Goal: Task Accomplishment & Management: Manage account settings

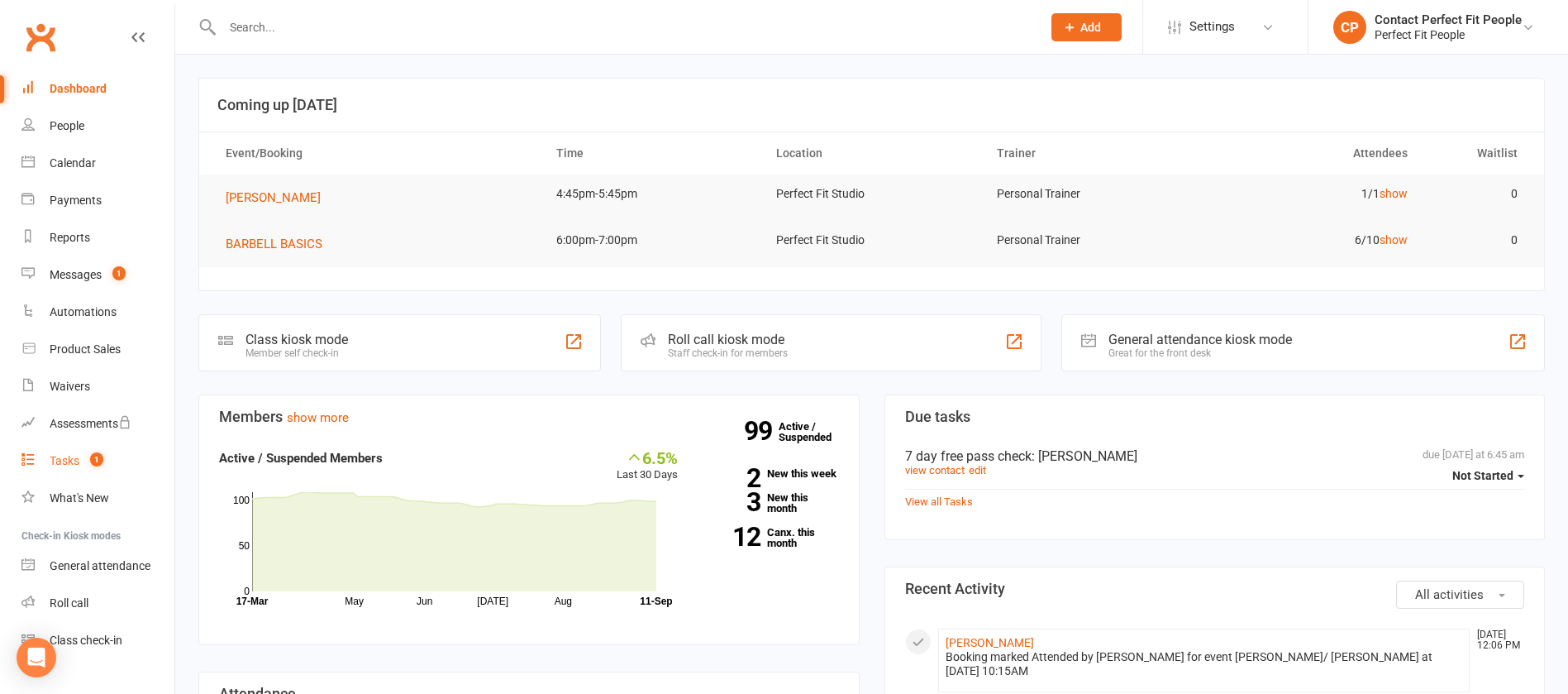
click at [107, 462] on link "Tasks 1" at bounding box center [98, 461] width 153 height 37
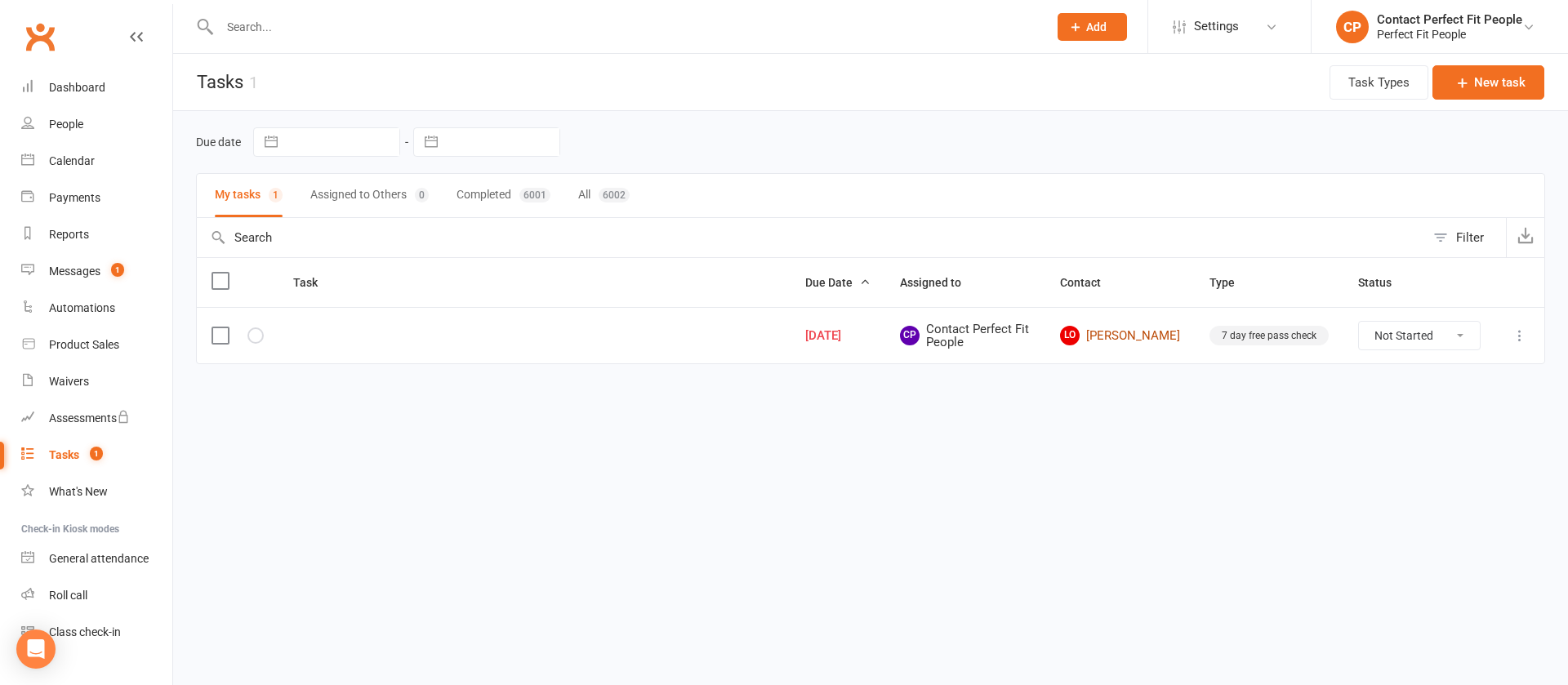
click at [1033, 340] on link "LO [PERSON_NAME]" at bounding box center [1120, 336] width 120 height 20
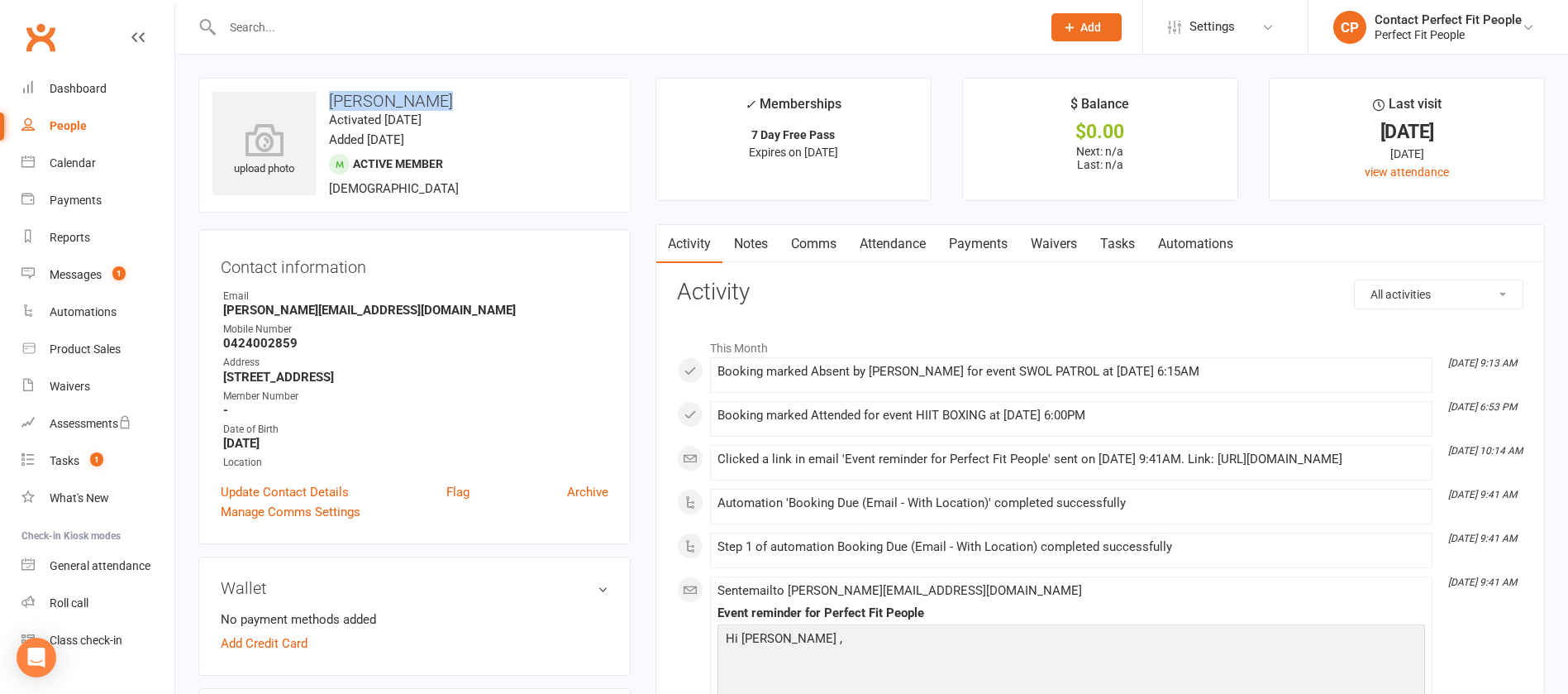
drag, startPoint x: 321, startPoint y: 94, endPoint x: 421, endPoint y: 92, distance: 100.0
click at [421, 92] on h3 "[PERSON_NAME]" at bounding box center [414, 101] width 404 height 18
copy h3 "[PERSON_NAME]"
click at [825, 245] on link "Comms" at bounding box center [814, 244] width 69 height 38
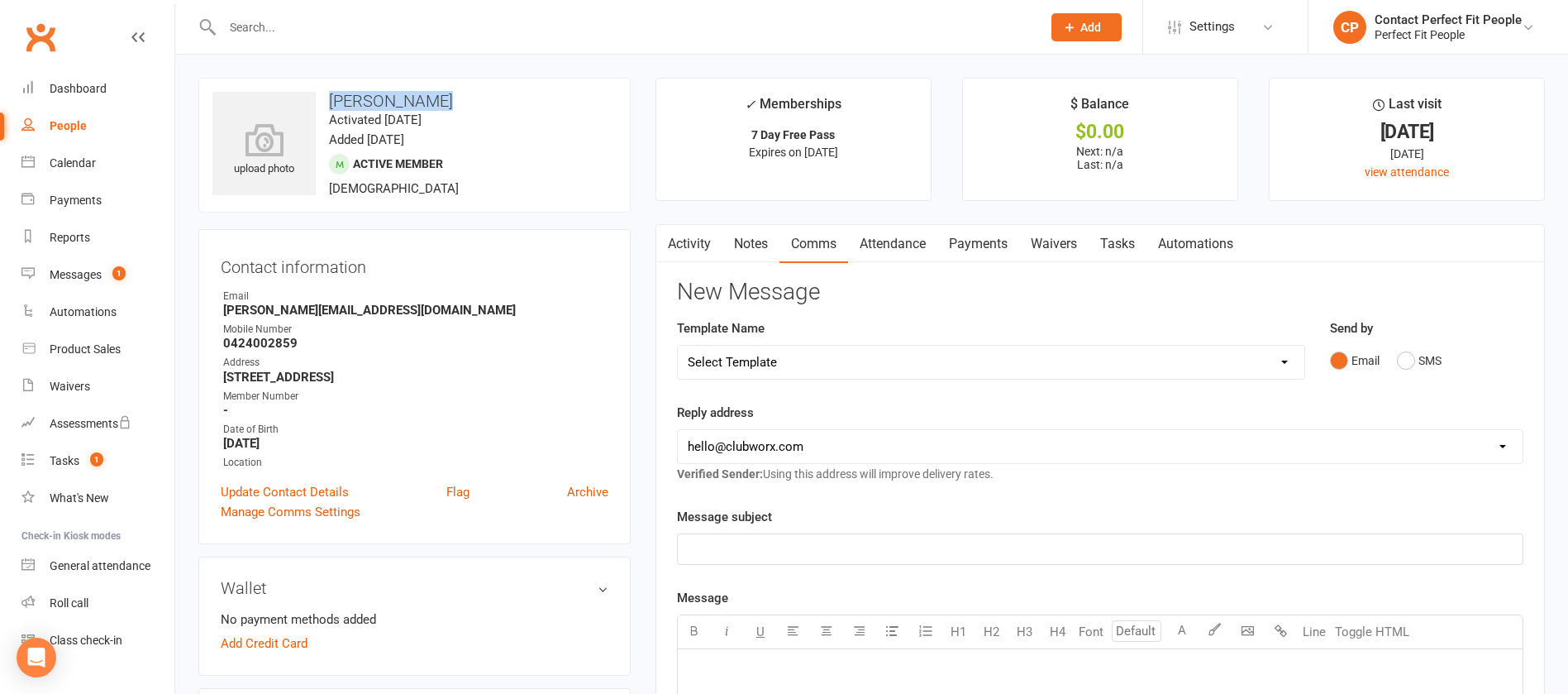
click at [892, 250] on link "Attendance" at bounding box center [893, 244] width 90 height 38
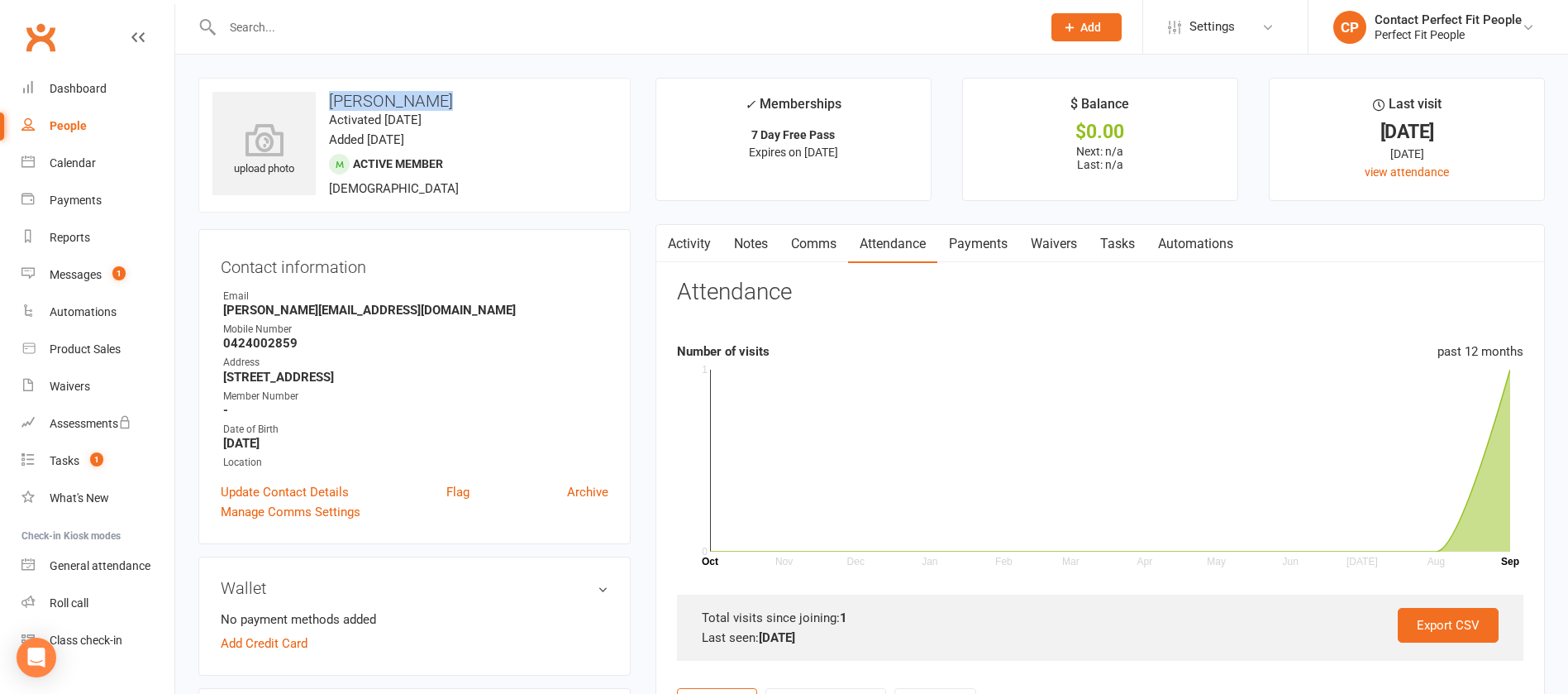
scroll to position [620, 0]
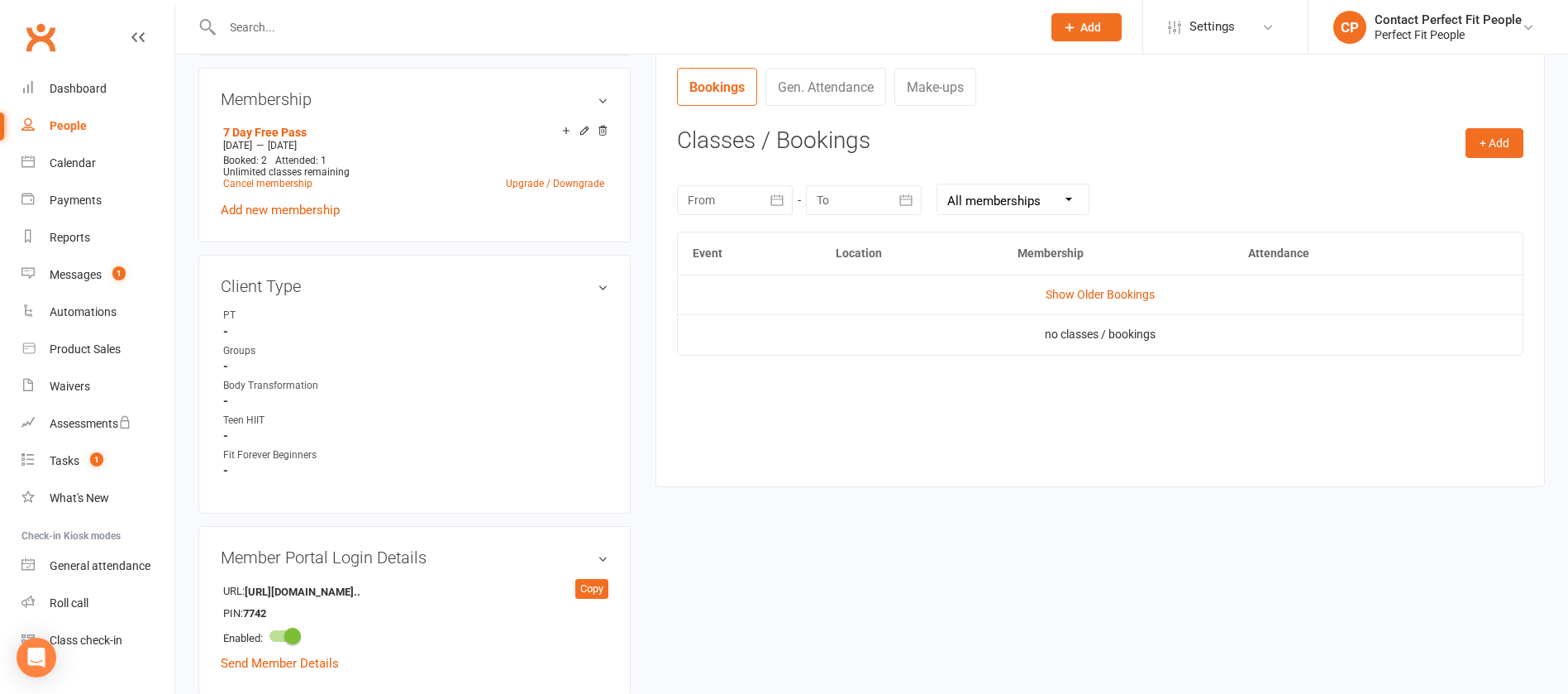
click at [1045, 207] on select "All memberships From other Members 7 Day Free Pass" at bounding box center [1013, 199] width 152 height 30
select select "1"
click at [937, 184] on select "All memberships From other Members 7 Day Free Pass" at bounding box center [1013, 199] width 152 height 30
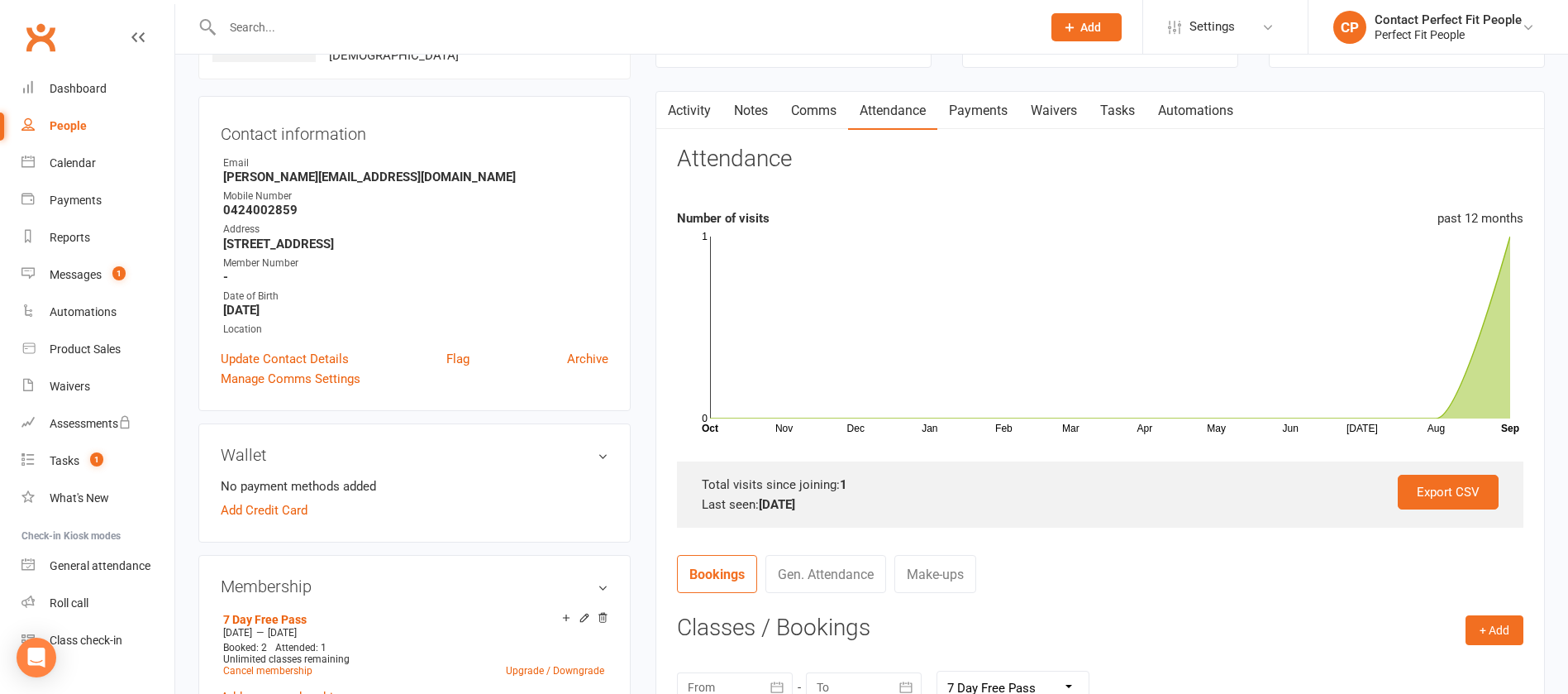
scroll to position [124, 0]
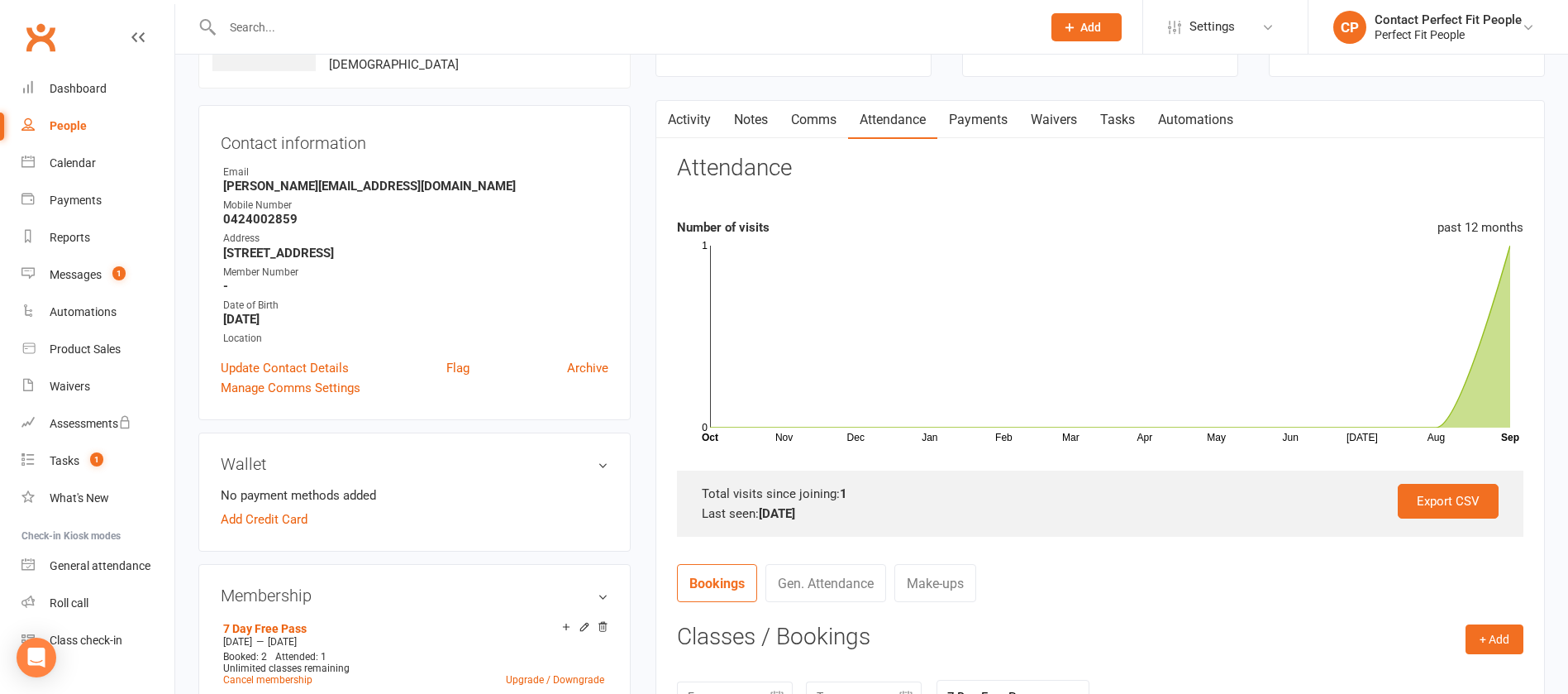
click at [828, 116] on link "Comms" at bounding box center [814, 120] width 69 height 38
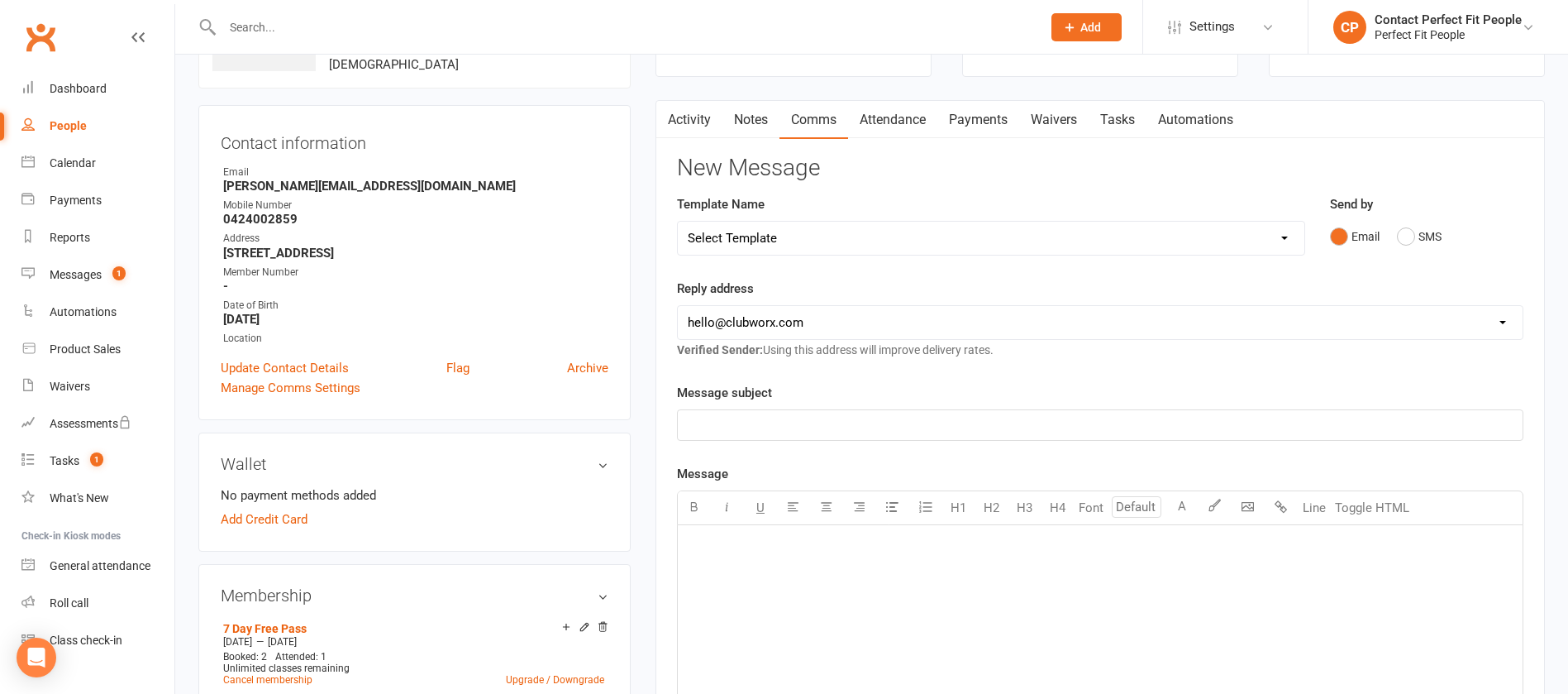
click at [906, 247] on select "Select Template [Email] 2023 TEEN WEEKLY PASS PERFECT FIT [Email] 2024: Teen HI…" at bounding box center [991, 238] width 627 height 33
select select "14"
click at [678, 221] on select "Select Template [Email] 2023 TEEN WEEKLY PASS PERFECT FIT [Email] 2024: Teen HI…" at bounding box center [991, 238] width 627 height 33
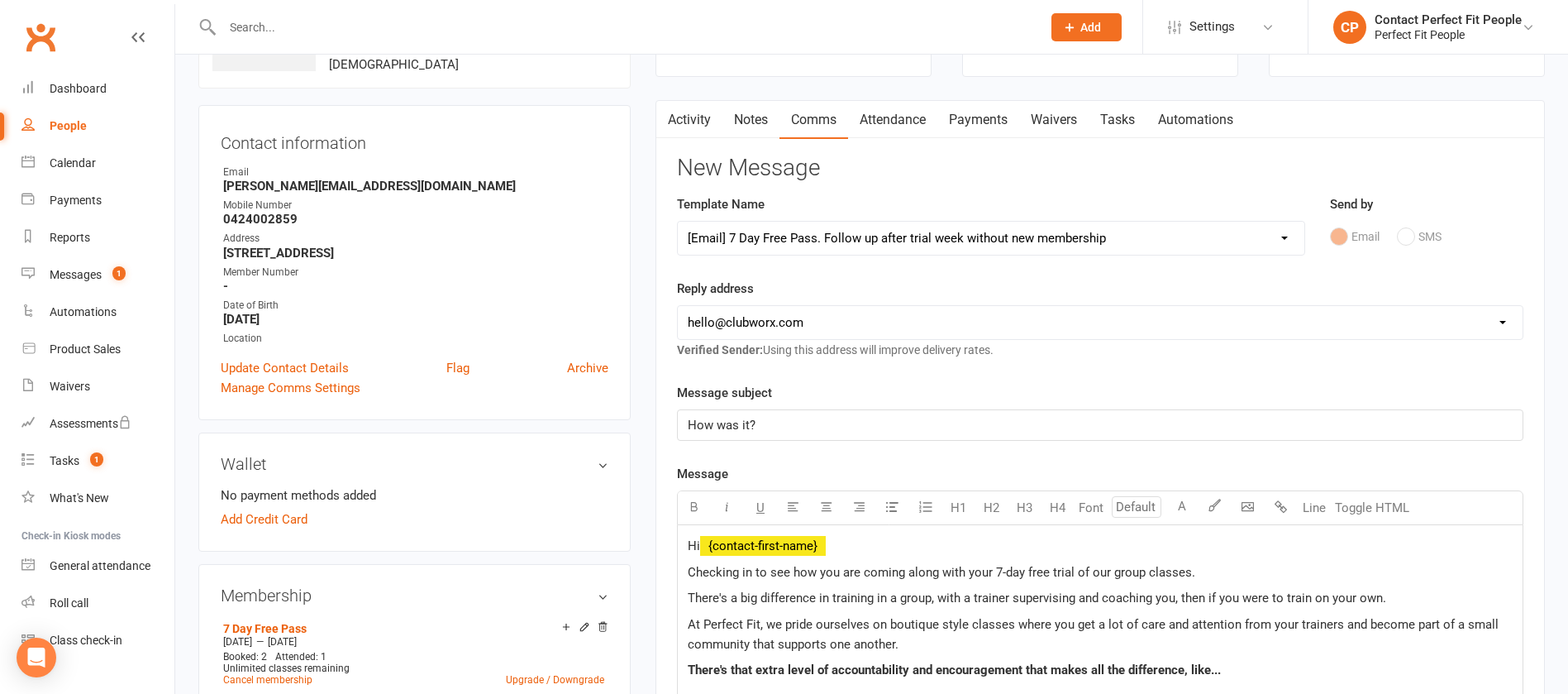
click at [746, 328] on select "[EMAIL_ADDRESS][DOMAIN_NAME] [EMAIL_ADDRESS][DOMAIN_NAME] [PERSON_NAME][EMAIL_A…" at bounding box center [1100, 323] width 844 height 33
select select "1"
click at [678, 306] on select "[EMAIL_ADDRESS][DOMAIN_NAME] [EMAIL_ADDRESS][DOMAIN_NAME] [PERSON_NAME][EMAIL_A…" at bounding box center [1100, 323] width 844 height 33
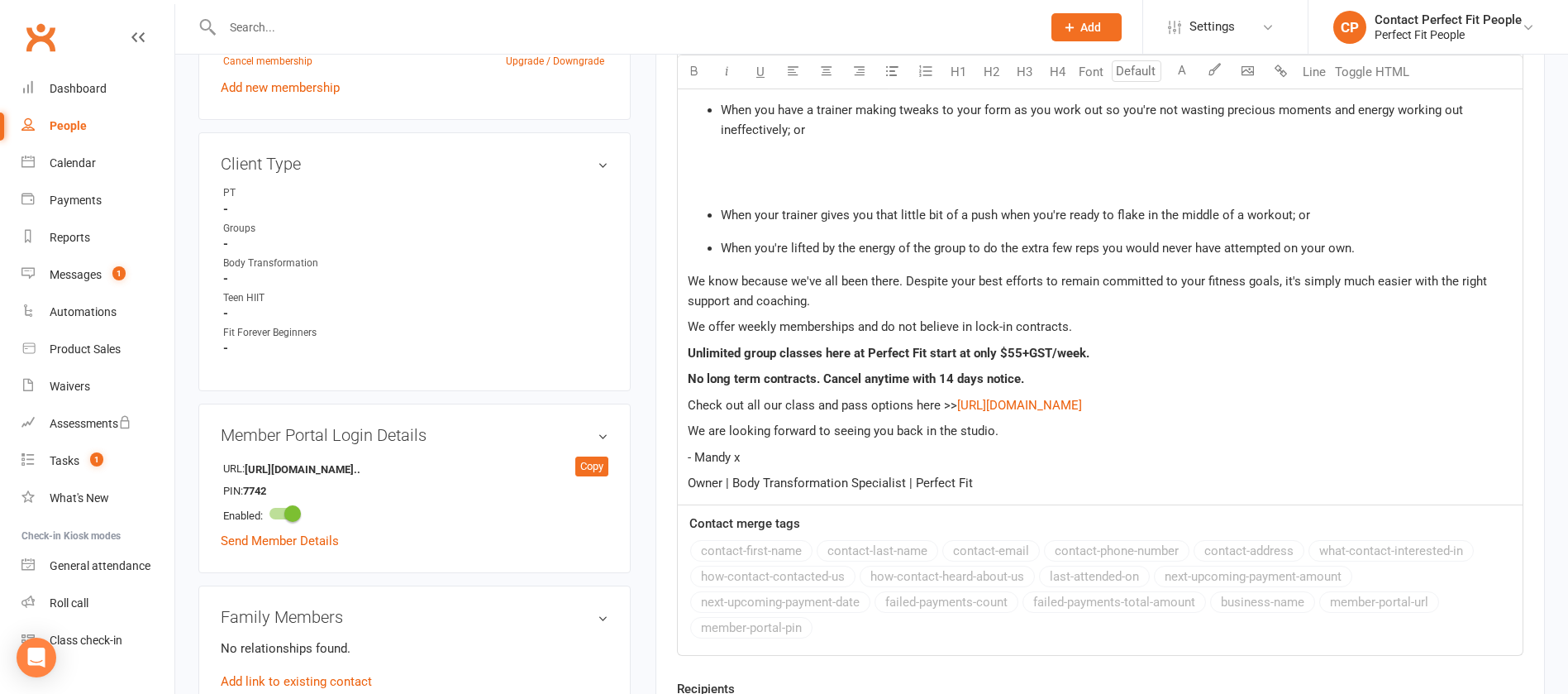
scroll to position [745, 0]
click at [788, 163] on div "Hi ﻿ {contact-first-name} Checking in to see how you are coming along with your…" at bounding box center [1100, 203] width 844 height 598
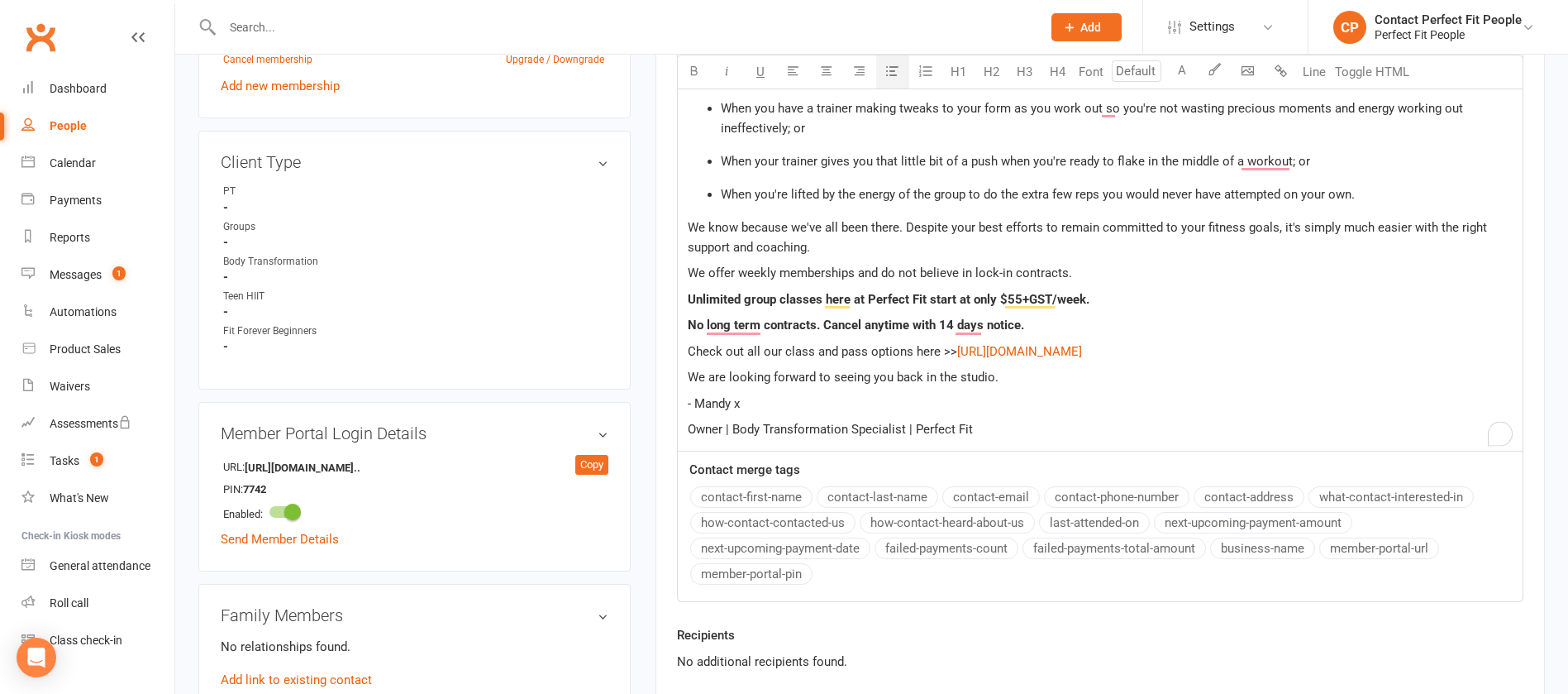
scroll to position [868, 0]
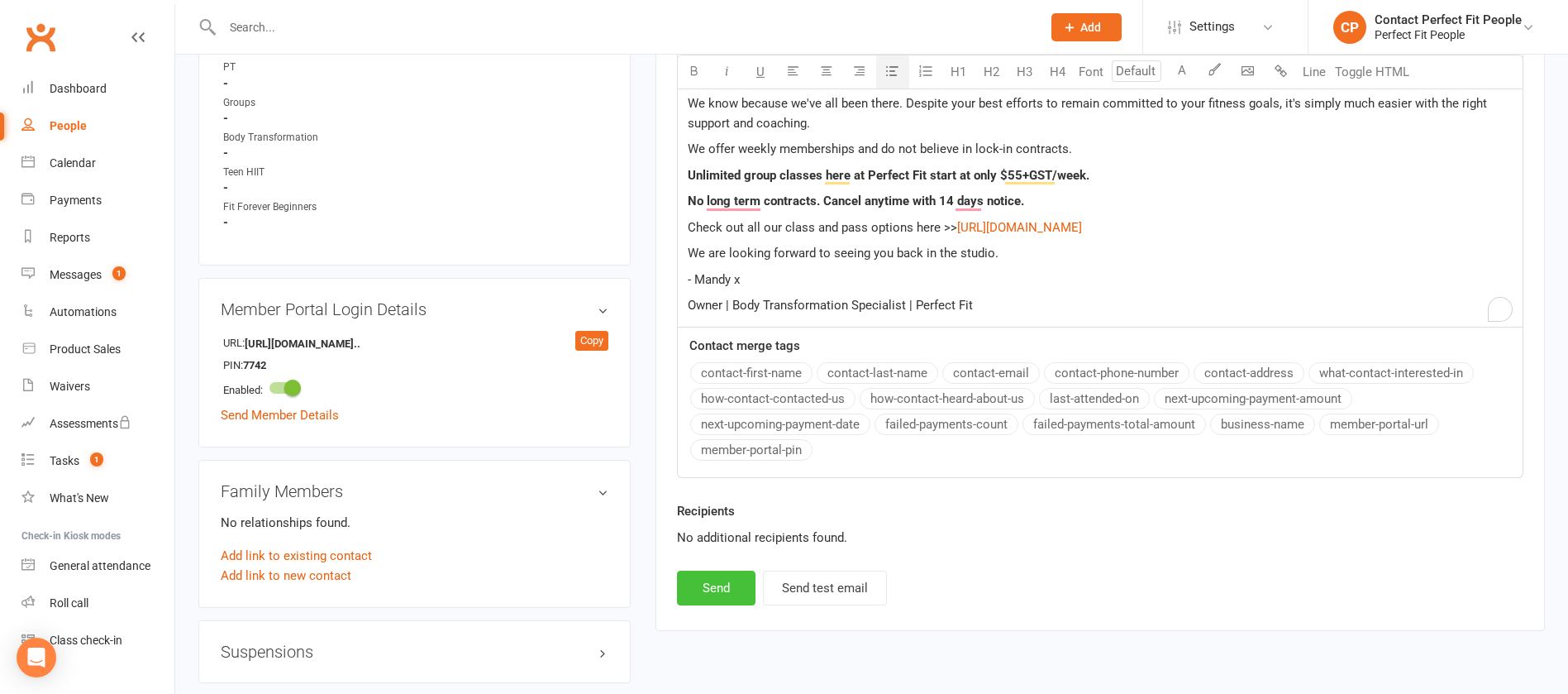
click at [699, 462] on button "Send" at bounding box center [716, 588] width 79 height 35
select select
select select "0"
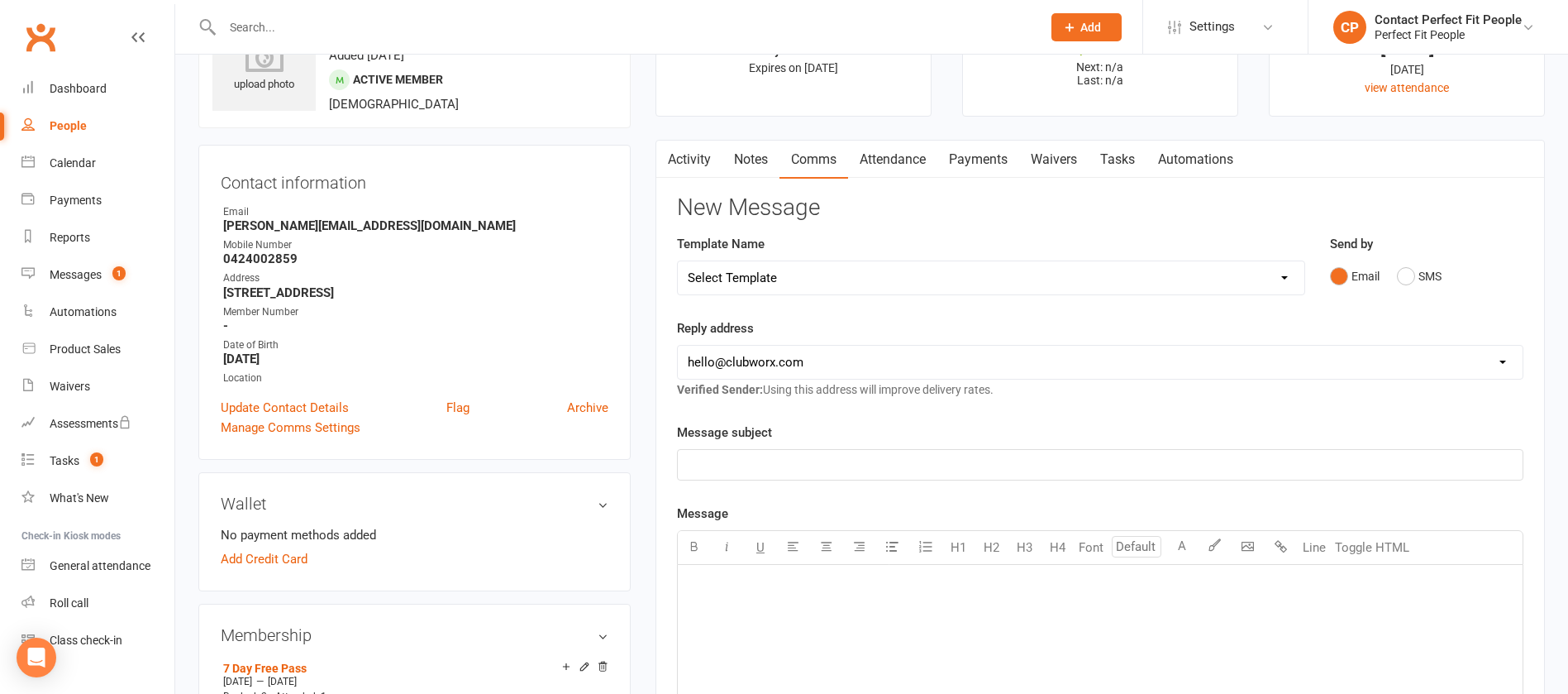
scroll to position [0, 0]
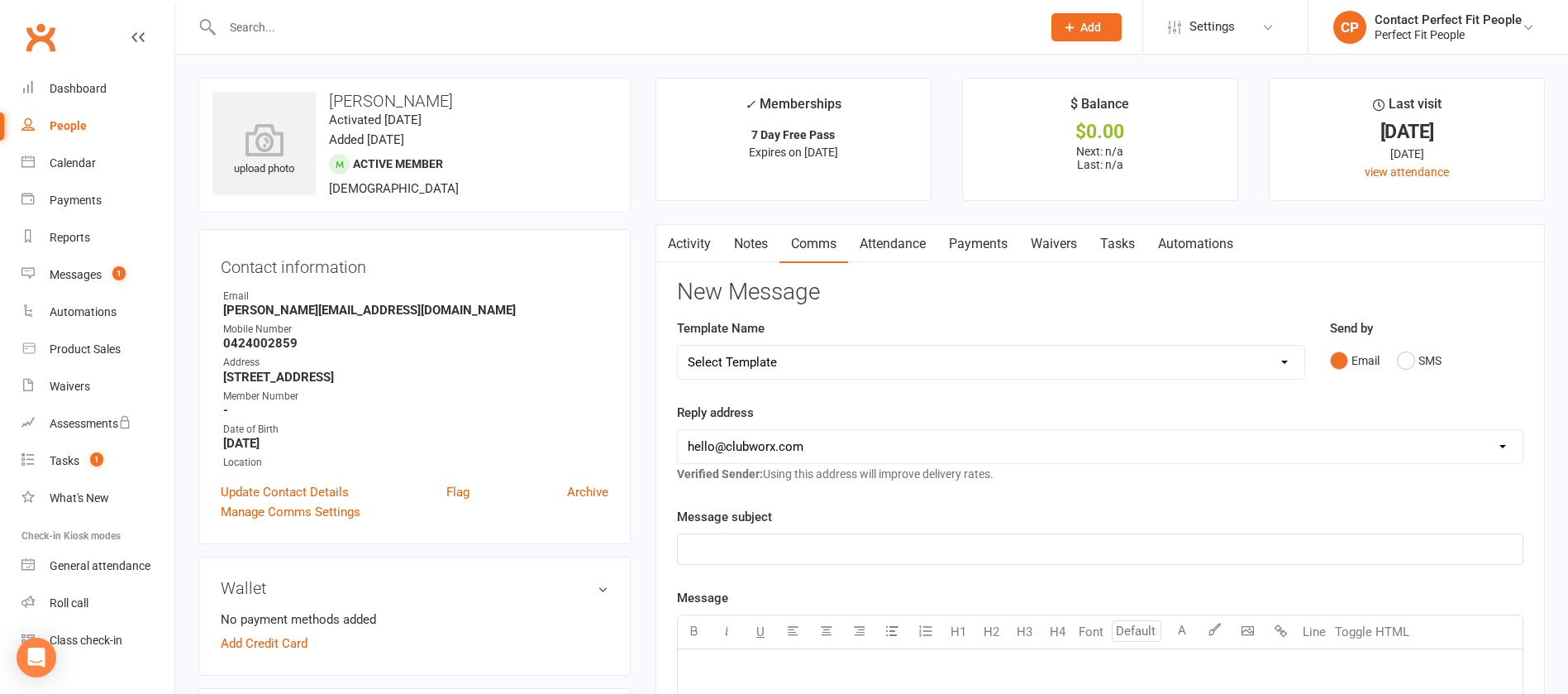
click at [1045, 230] on link "Tasks" at bounding box center [1118, 244] width 58 height 38
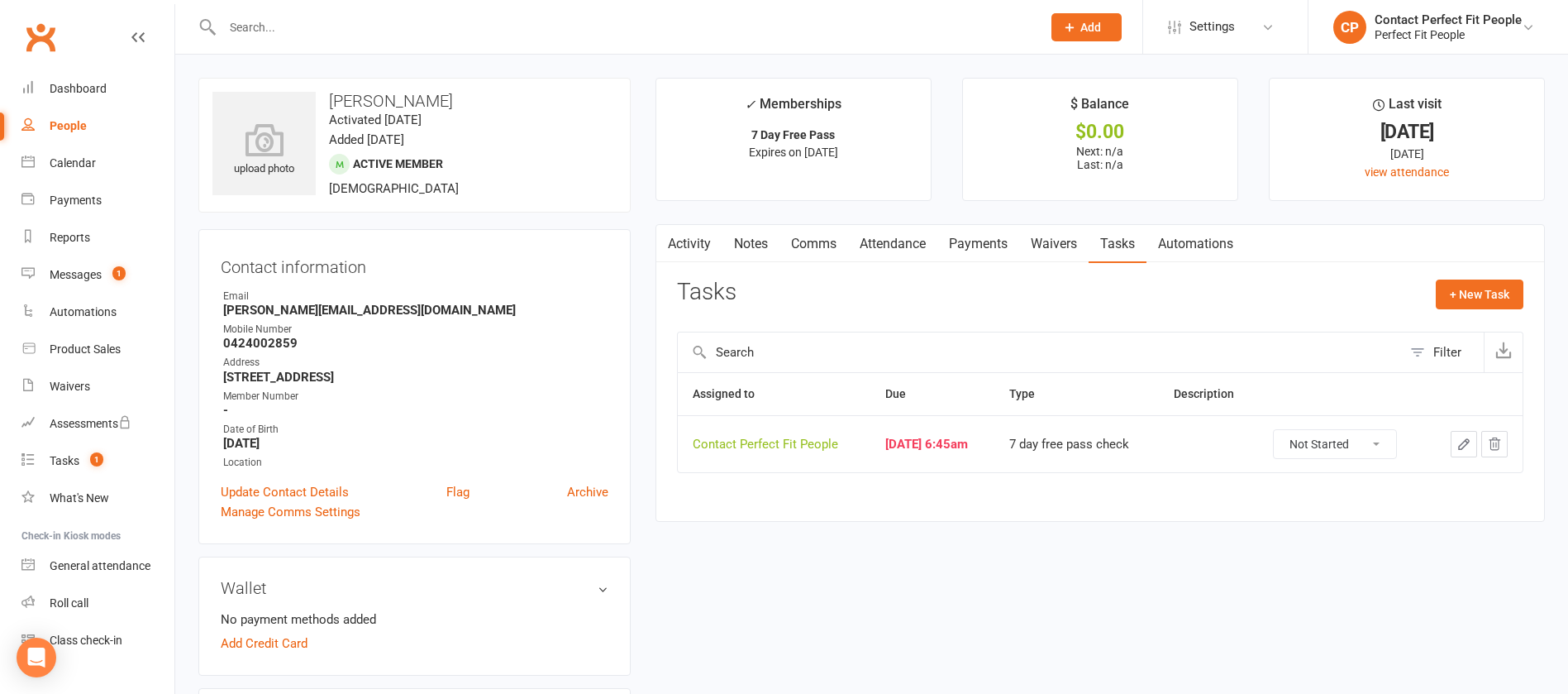
click at [1045, 449] on icon "button" at bounding box center [1464, 444] width 15 height 15
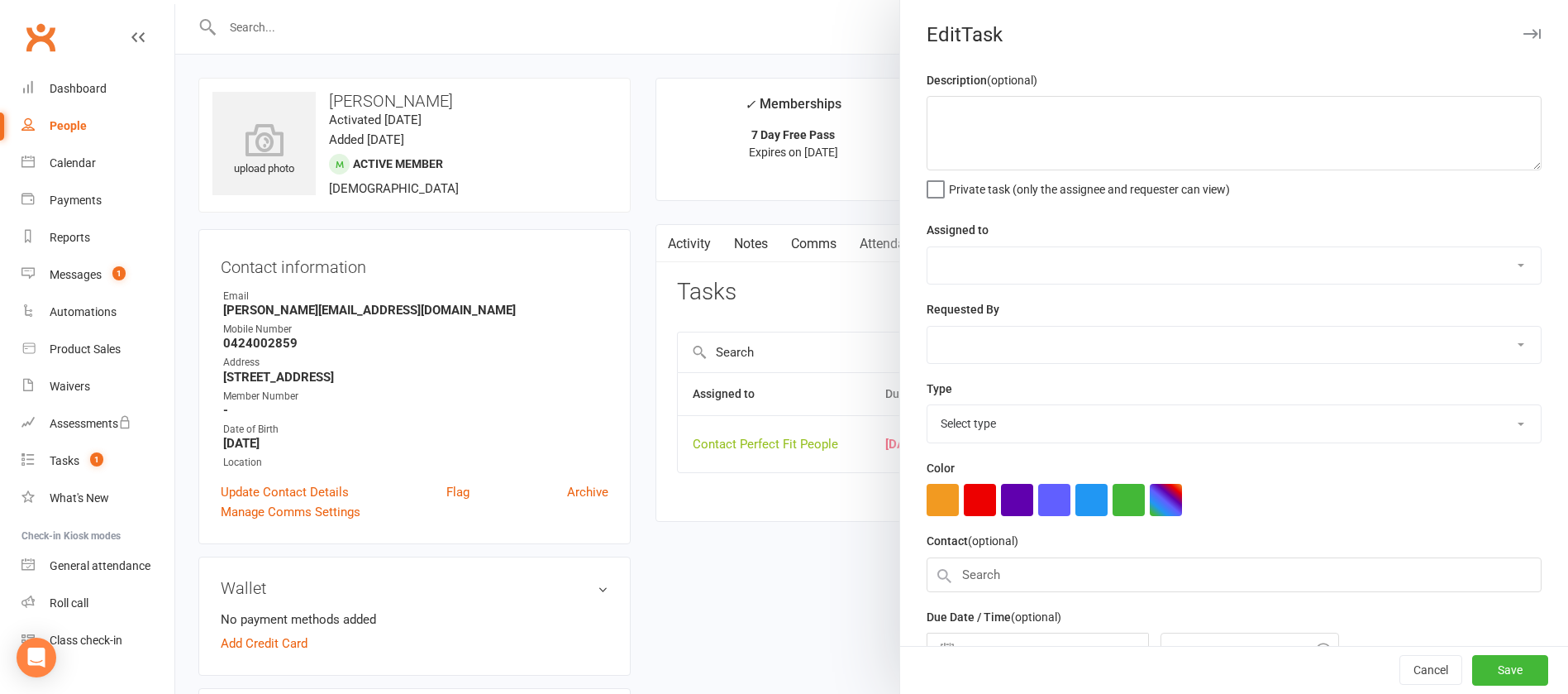
select select "2465"
type input "[DATE]"
type input "8:45am"
select select "6579"
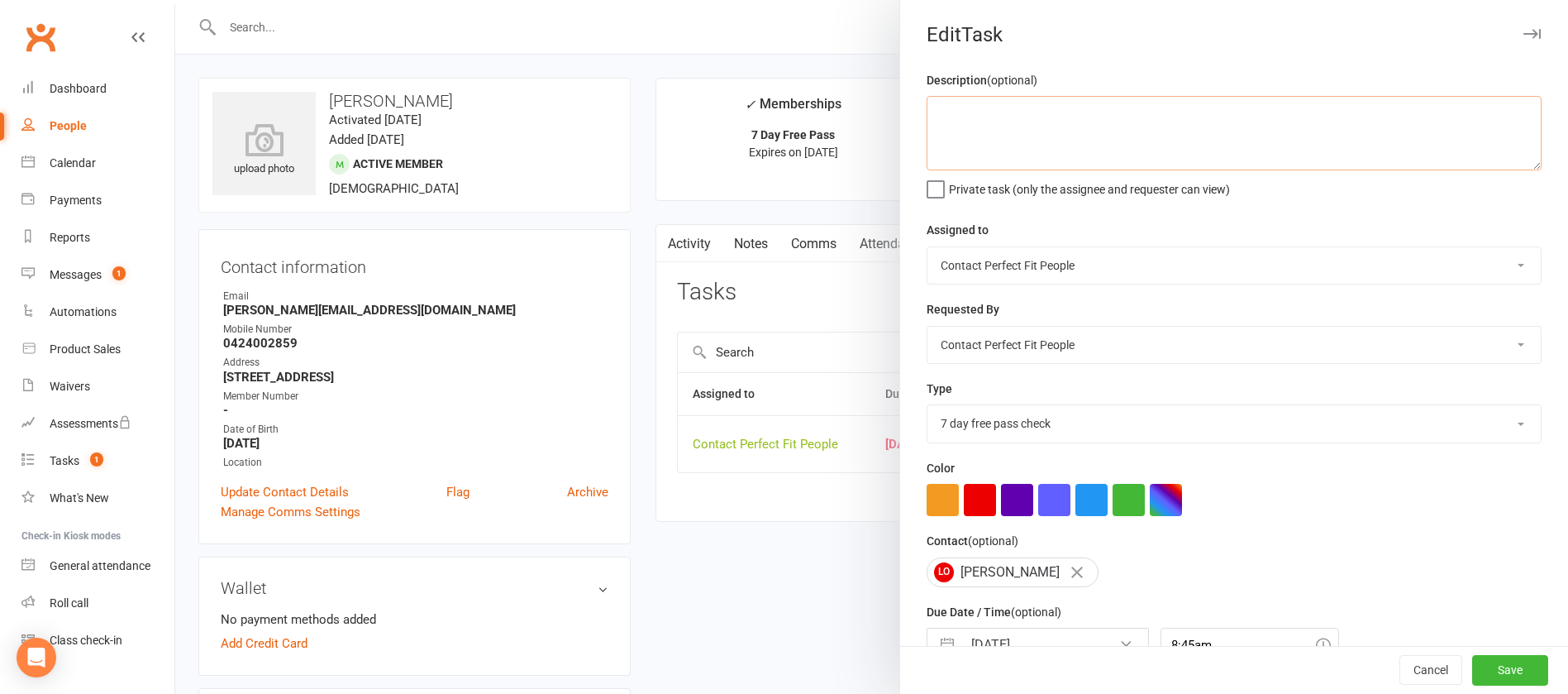
click at [986, 146] on textarea at bounding box center [1234, 133] width 615 height 75
paste textarea "Sent 7-day free pass check 'How was it?' email sent on [DATE]; set task to chec…"
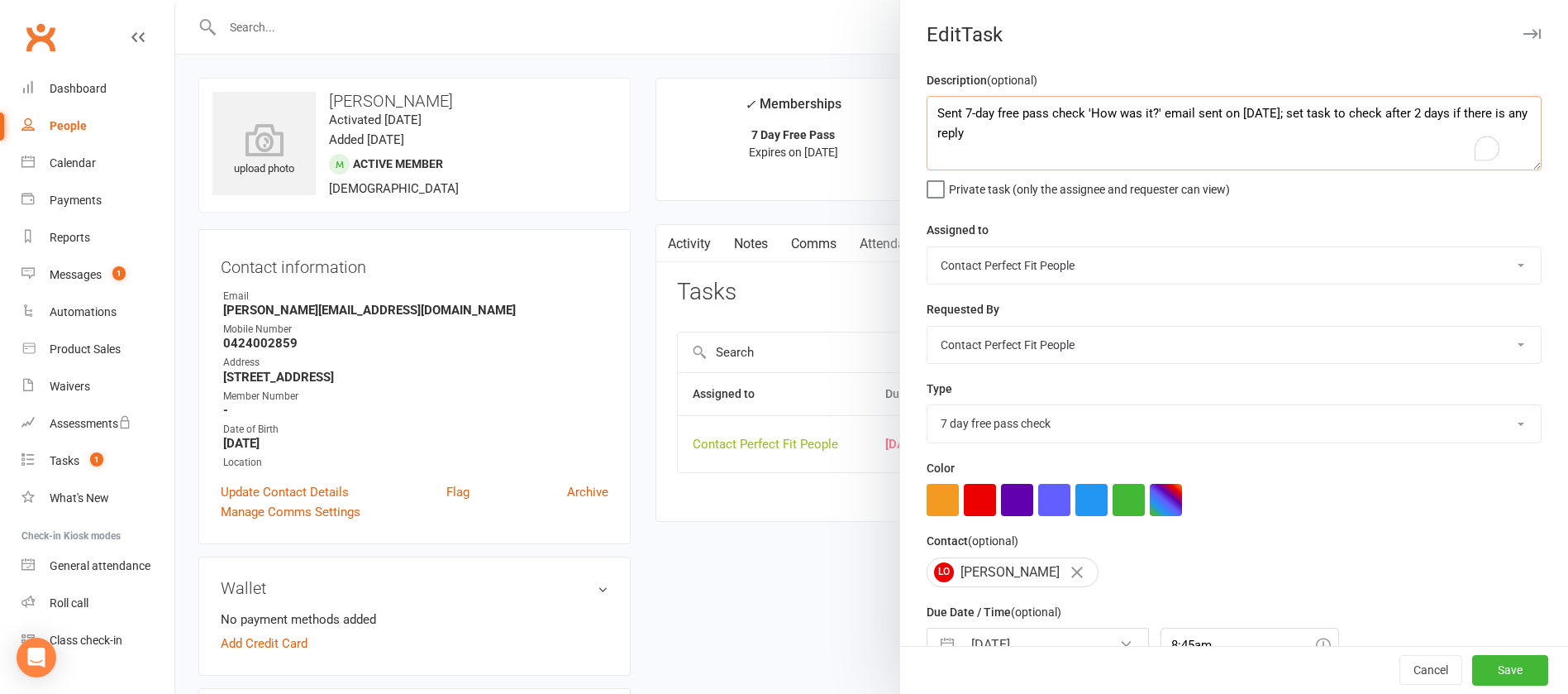
scroll to position [99, 0]
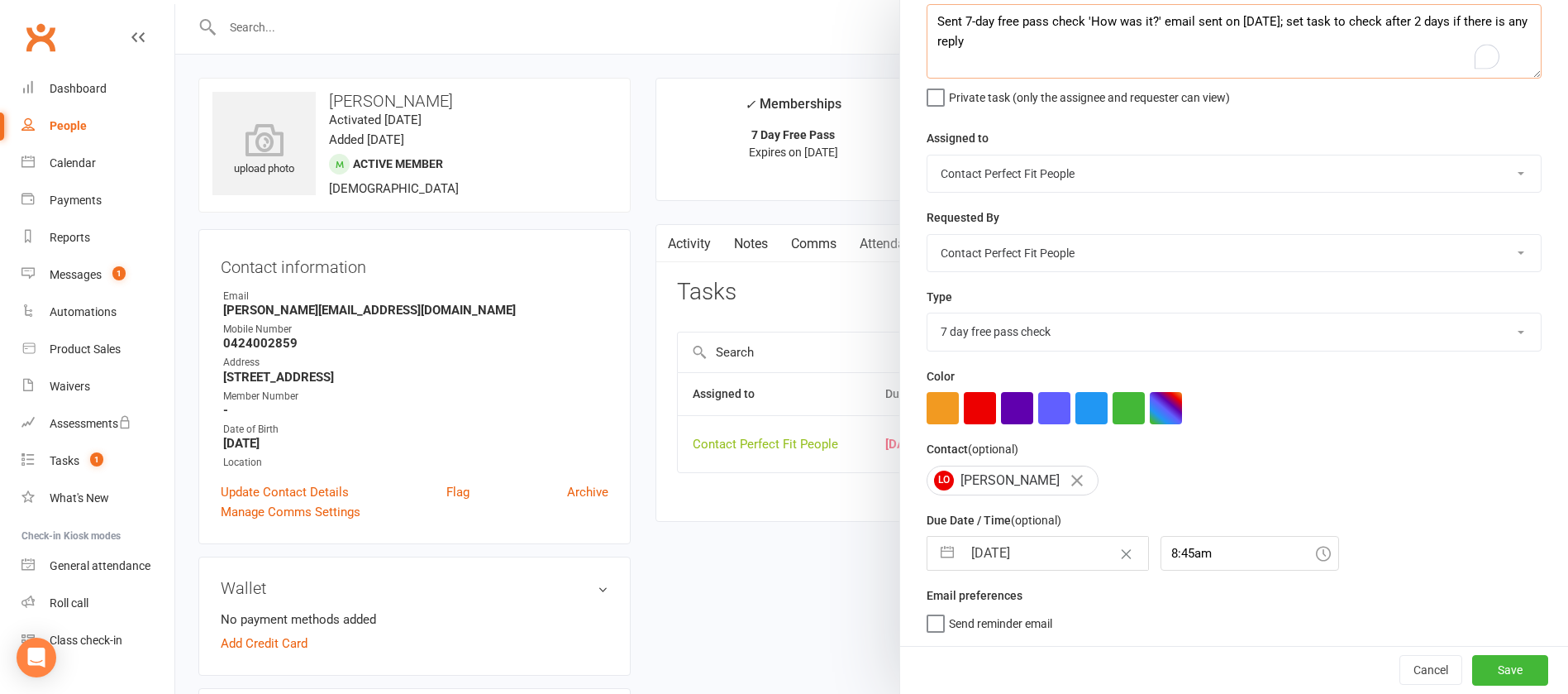
type textarea "Sent 7-day free pass check 'How was it?' email sent on [DATE]; set task to chec…"
click at [1028, 462] on input "[DATE]" at bounding box center [1055, 553] width 186 height 33
select select "7"
select select "2025"
select select "8"
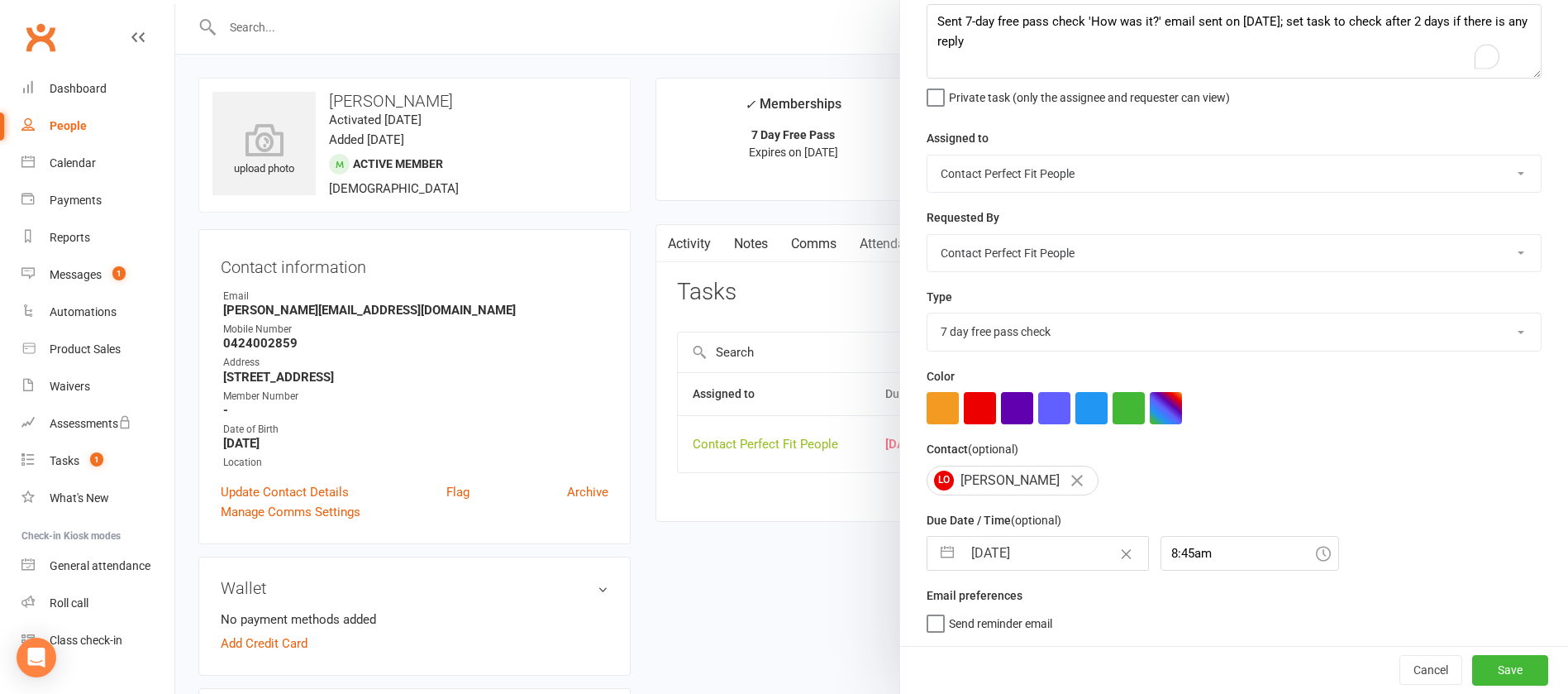
select select "2025"
select select "9"
select select "2025"
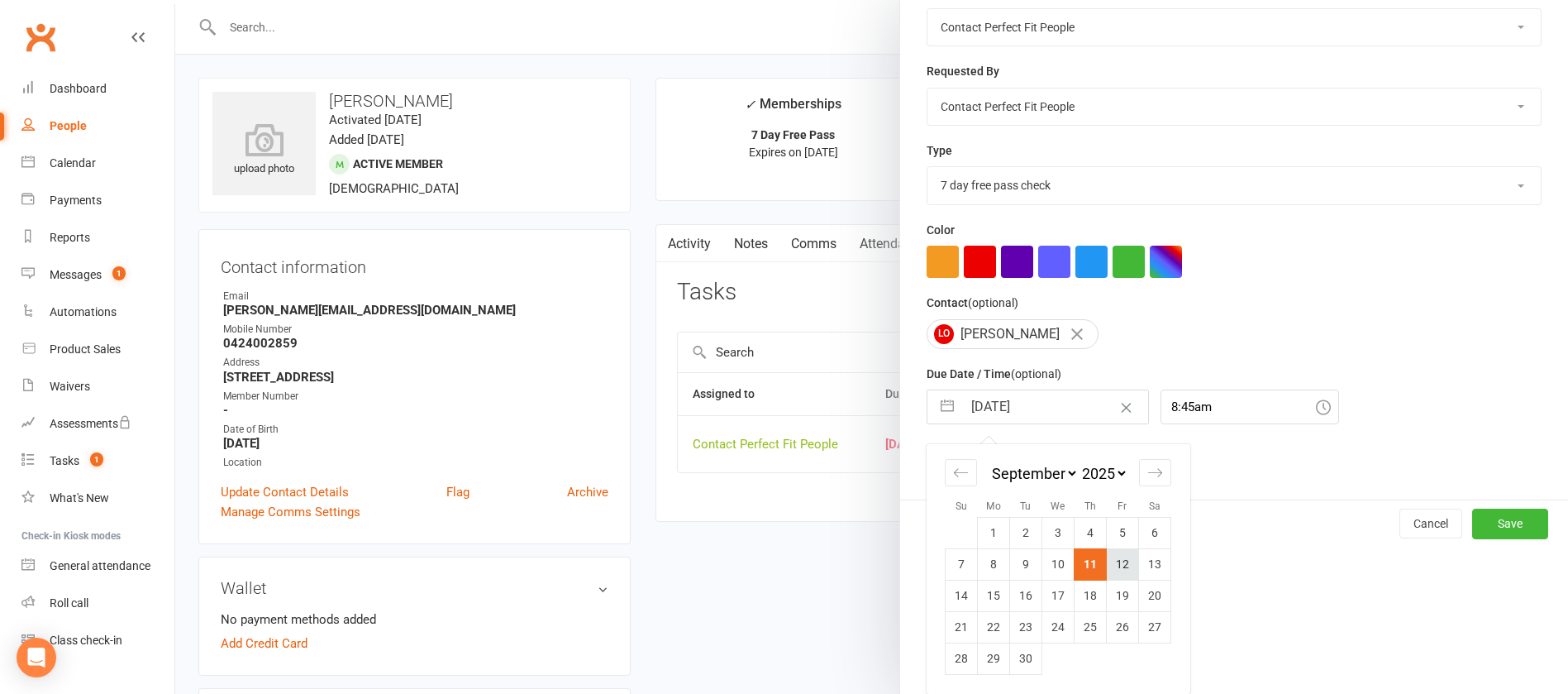
click at [1045, 462] on td "12" at bounding box center [1123, 564] width 32 height 32
type input "[DATE]"
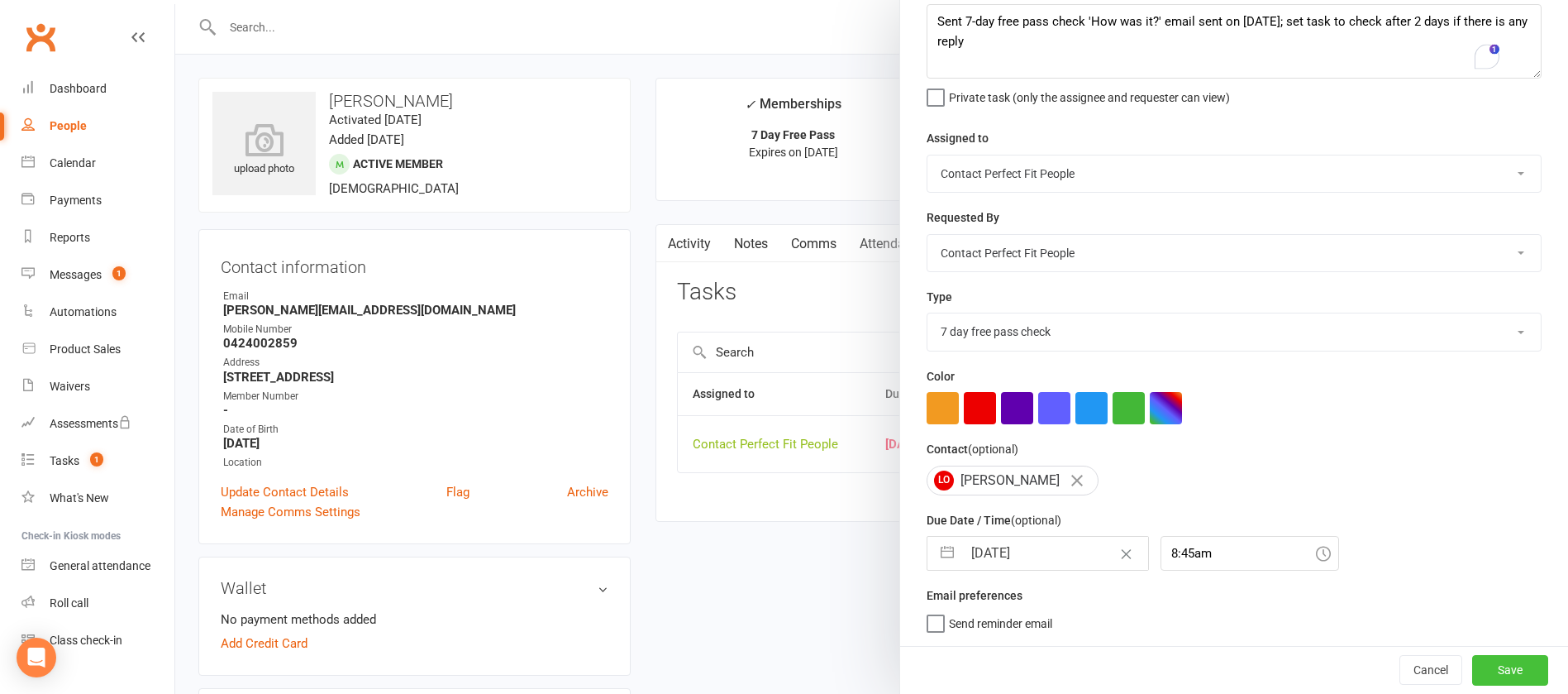
click at [1045, 462] on button "Save" at bounding box center [1510, 670] width 76 height 30
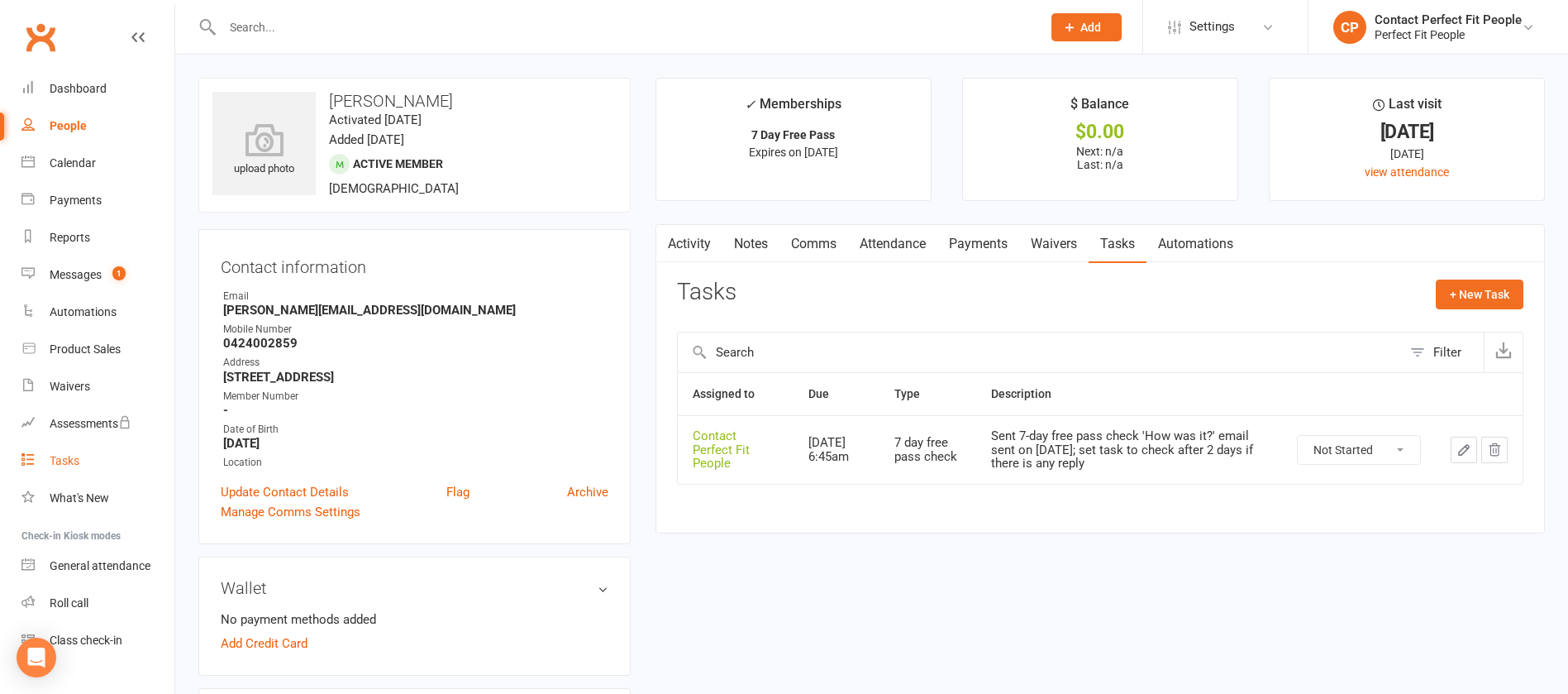
click at [93, 452] on link "Tasks" at bounding box center [98, 461] width 153 height 37
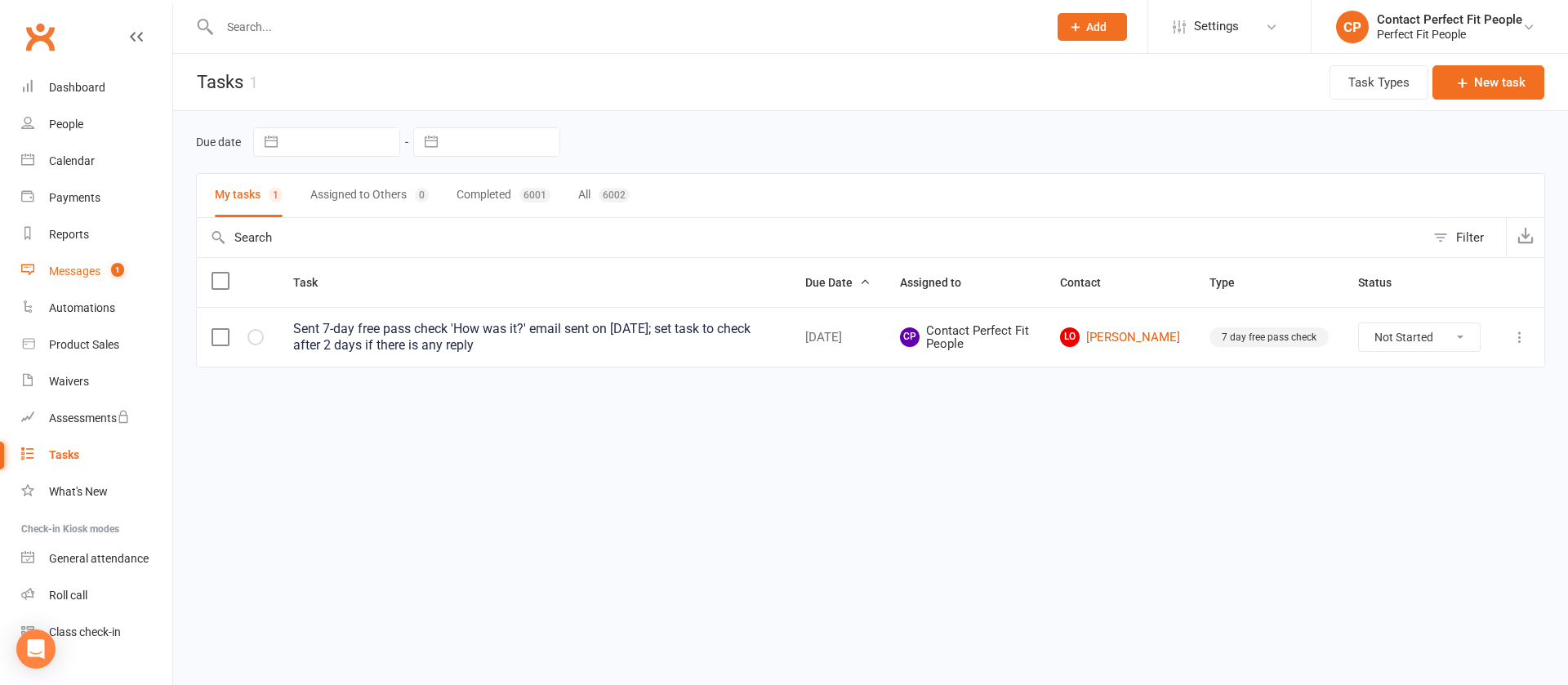
click at [87, 270] on div "Messages" at bounding box center [75, 271] width 52 height 13
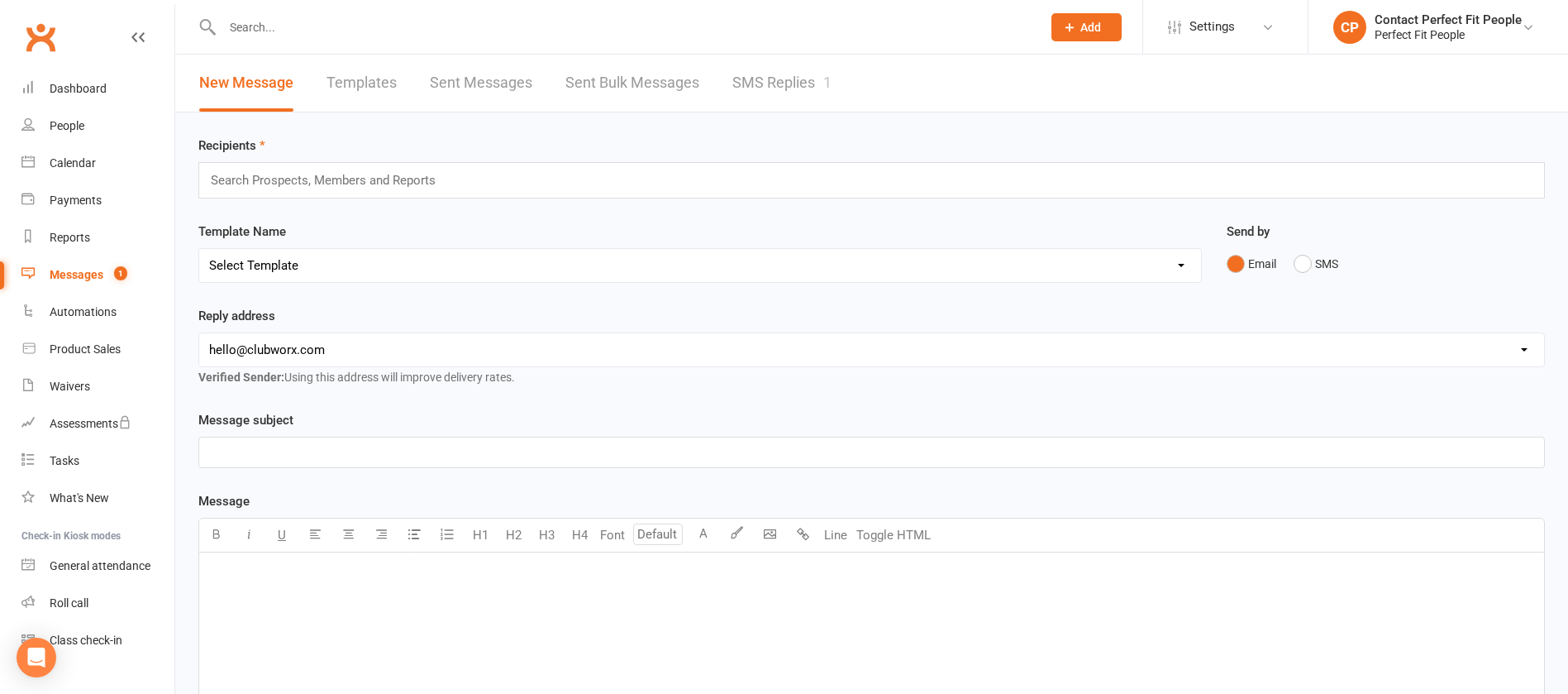
click at [809, 72] on link "SMS Replies 1" at bounding box center [782, 83] width 99 height 57
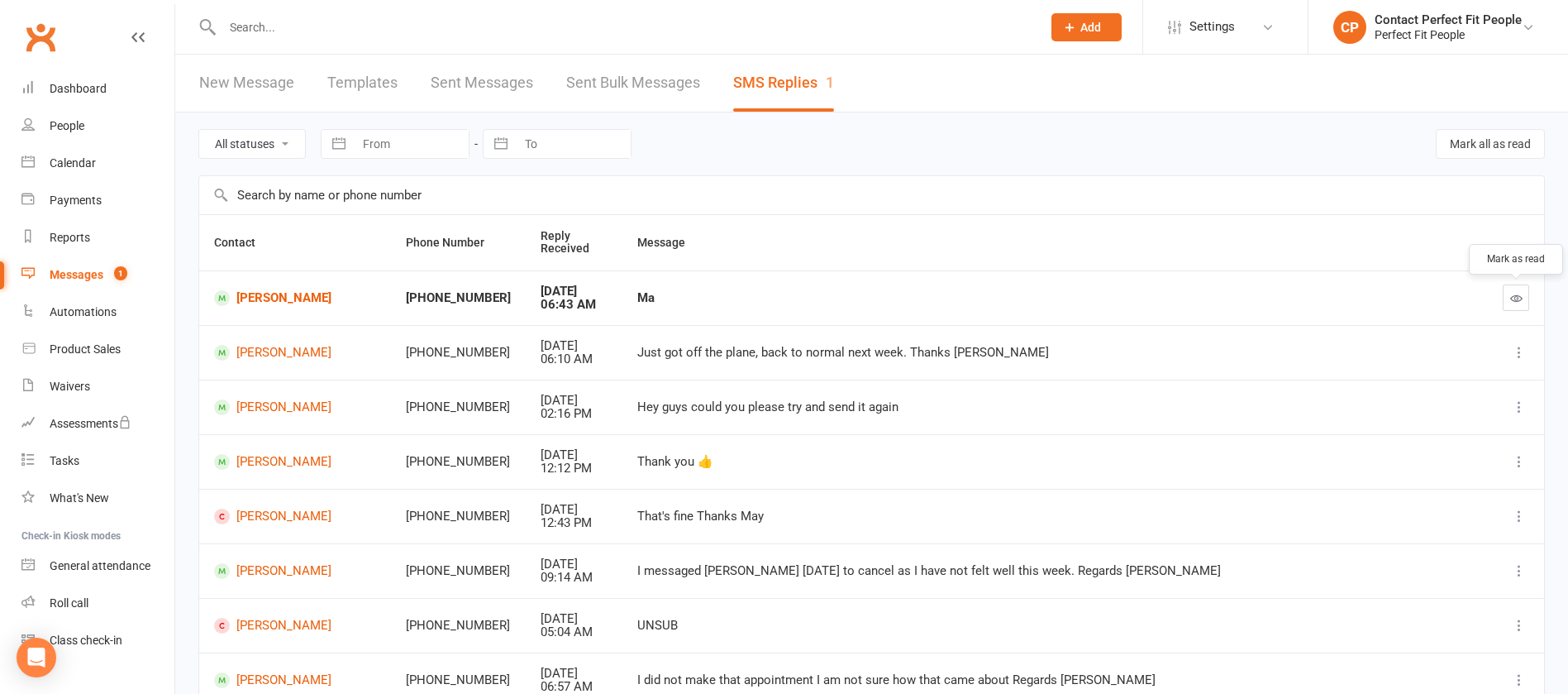
click at [1045, 301] on icon "button" at bounding box center [1516, 298] width 12 height 12
click at [440, 41] on div at bounding box center [613, 27] width 831 height 54
click at [438, 35] on input "text" at bounding box center [623, 27] width 813 height 23
paste input "[PERSON_NAME]"
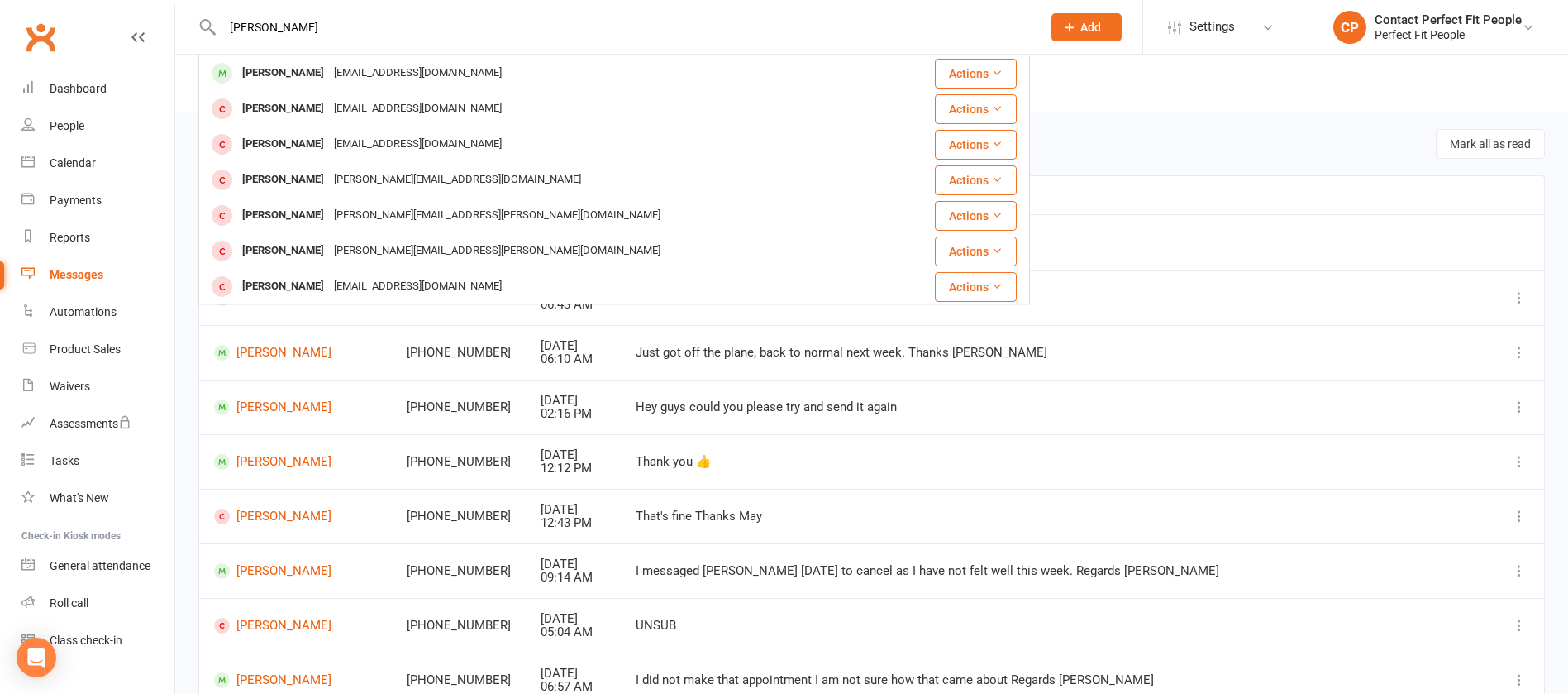
type input "[PERSON_NAME]"
click at [260, 75] on div "[PERSON_NAME]" at bounding box center [283, 73] width 92 height 24
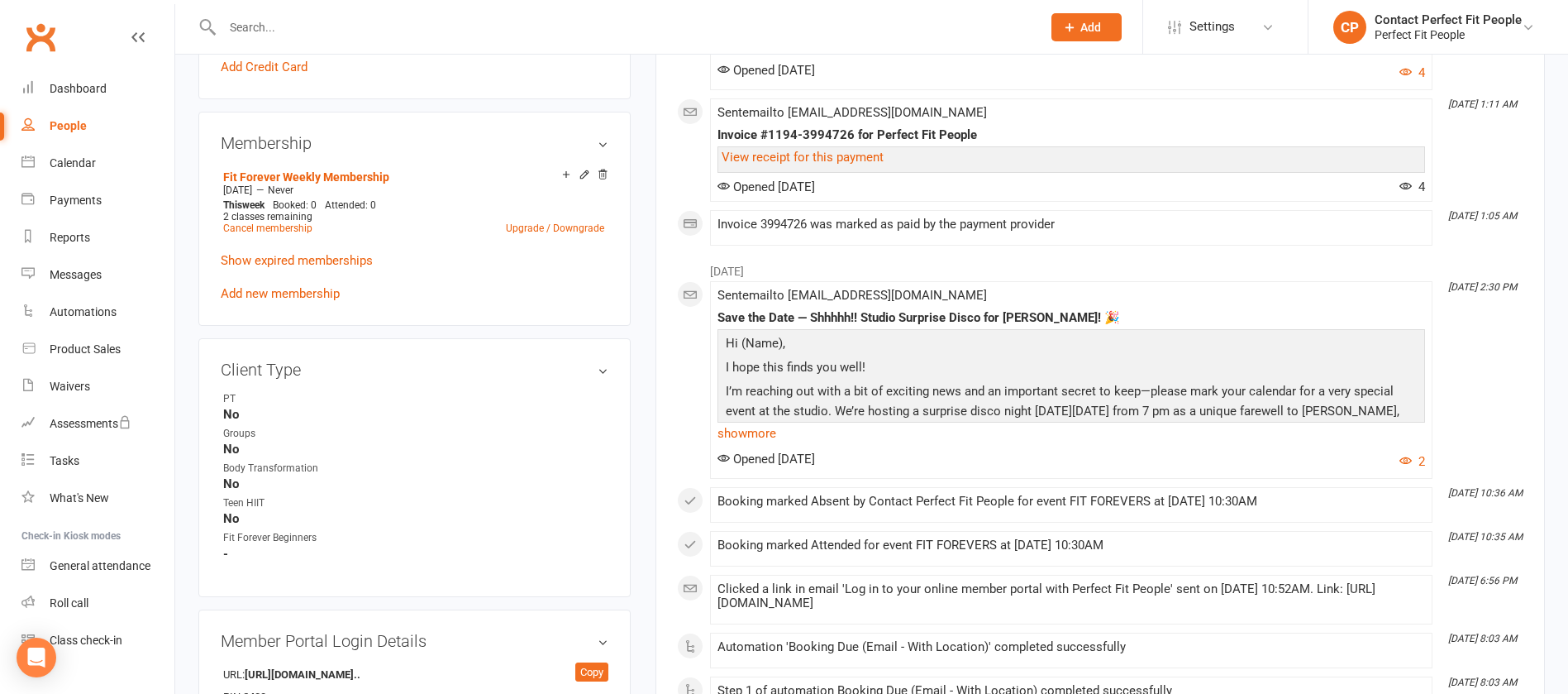
scroll to position [124, 0]
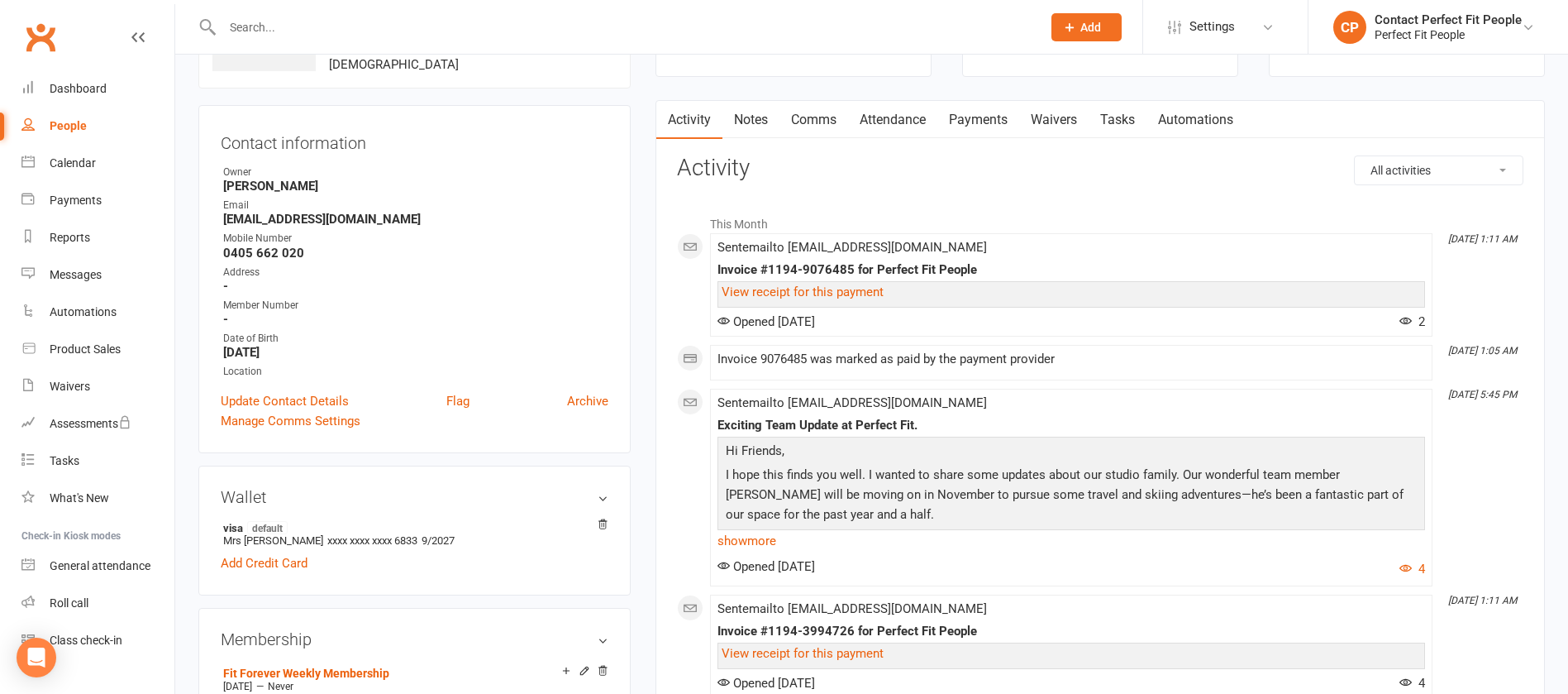
drag, startPoint x: 828, startPoint y: 188, endPoint x: 908, endPoint y: 150, distance: 88.6
click at [1017, 110] on link "Payments" at bounding box center [978, 120] width 82 height 38
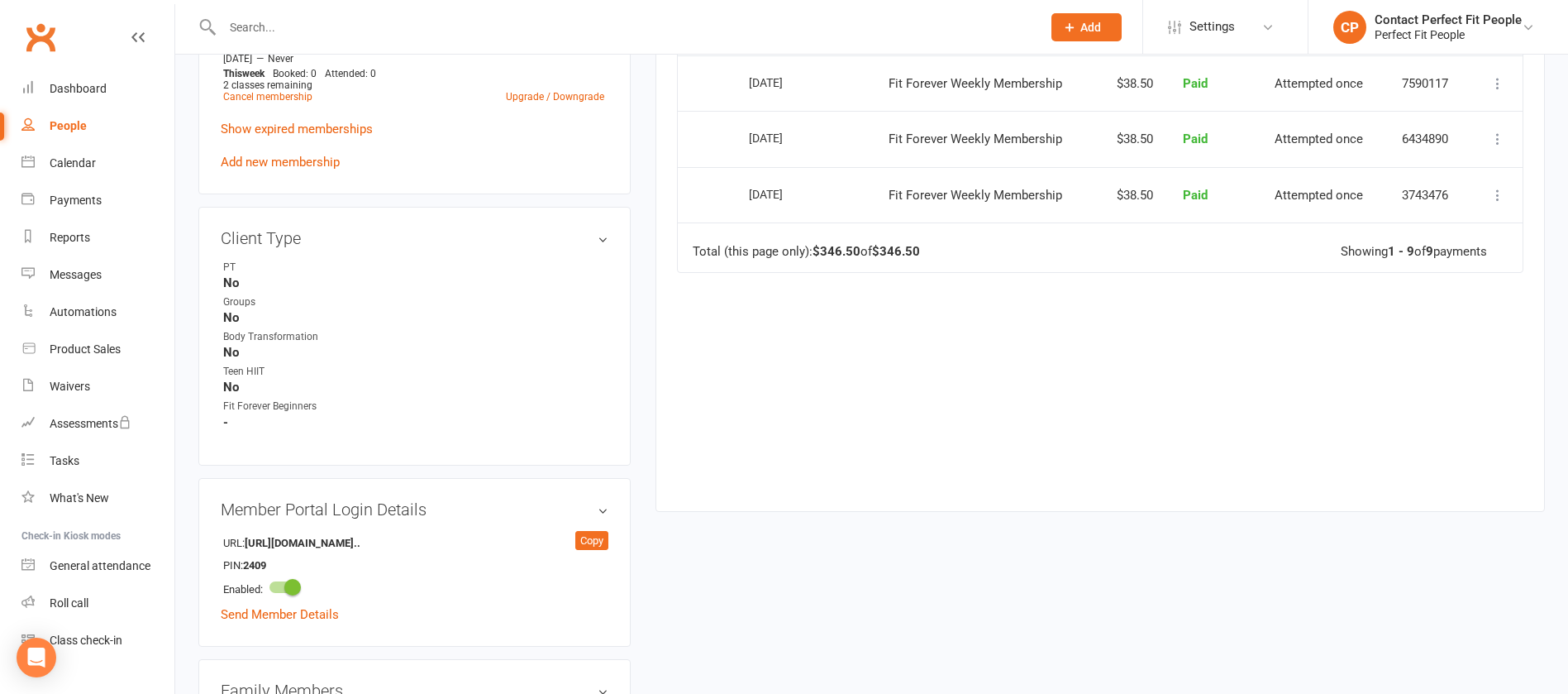
scroll to position [1240, 0]
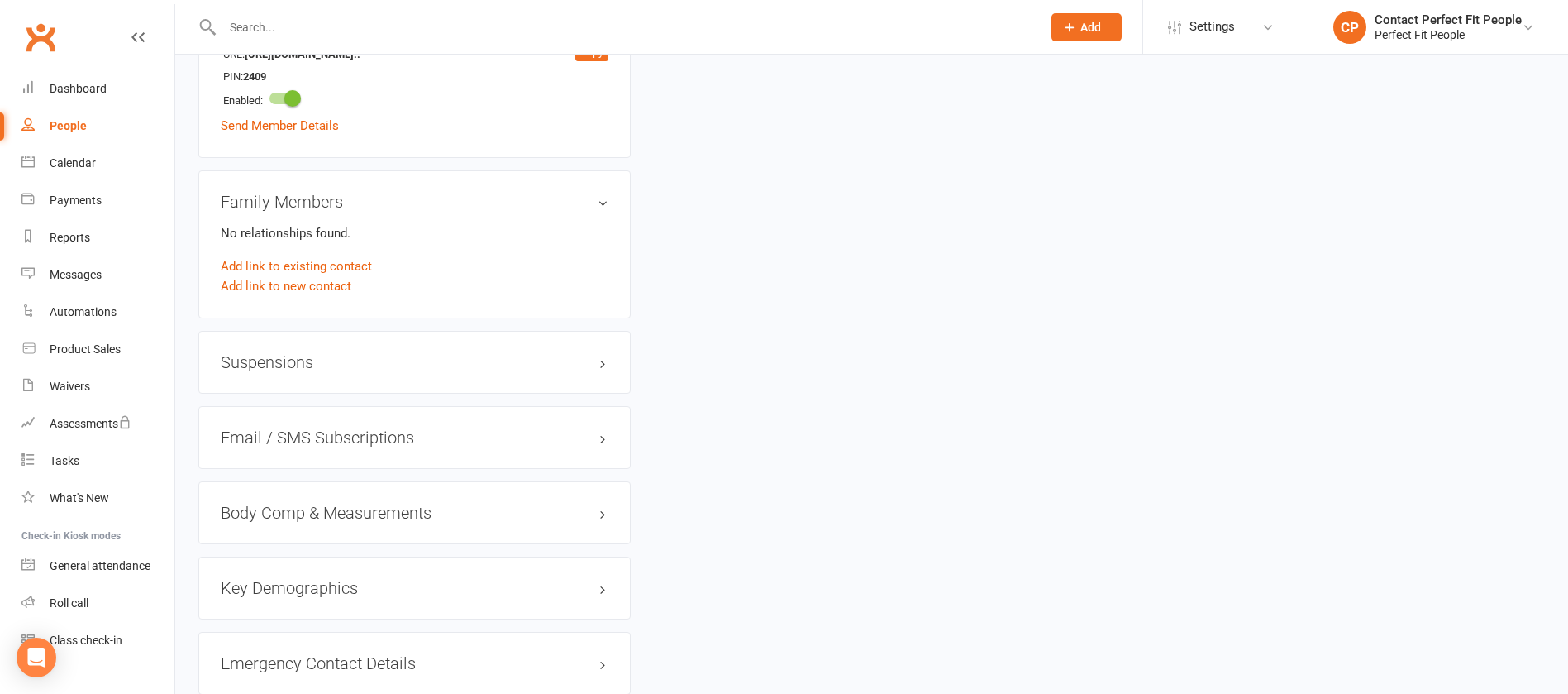
click at [361, 360] on h3 "Suspensions" at bounding box center [414, 362] width 388 height 18
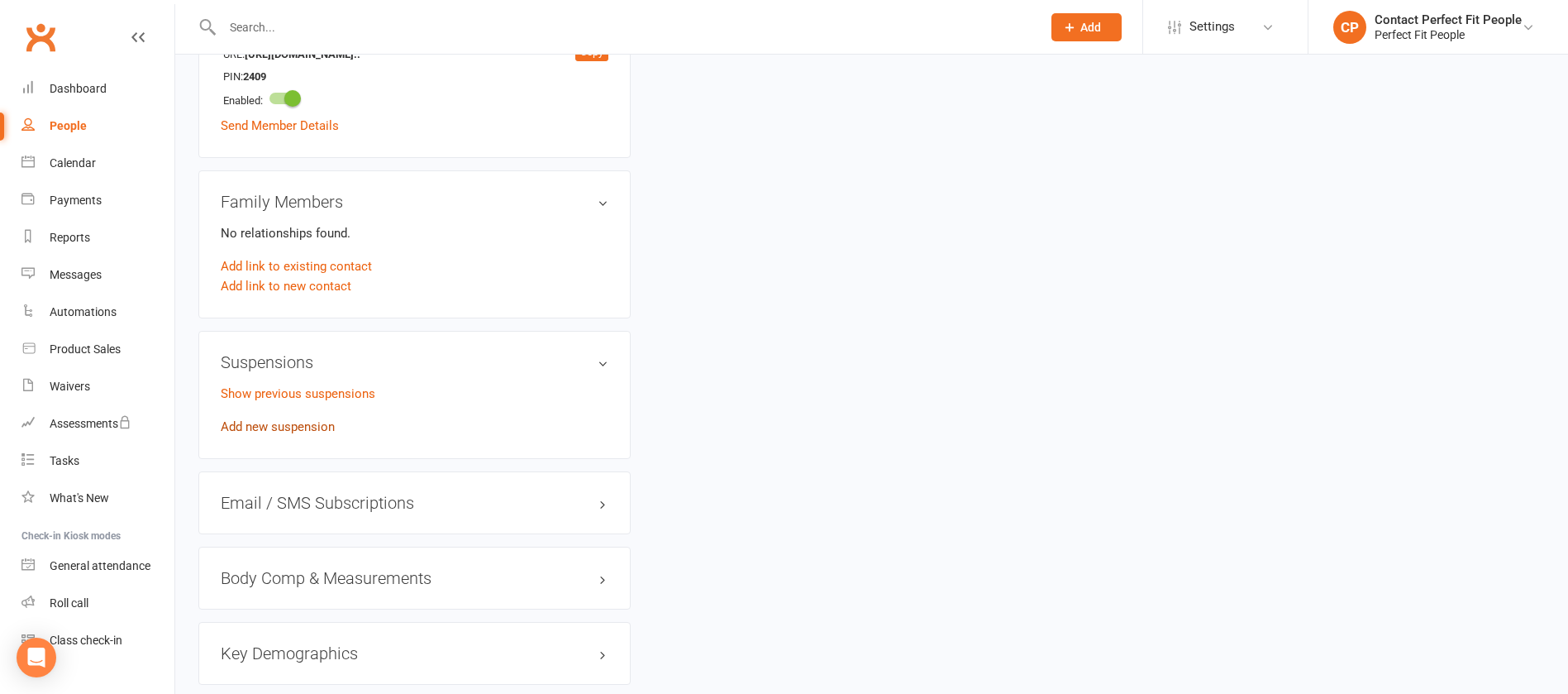
click at [314, 423] on link "Add new suspension" at bounding box center [278, 427] width 114 height 15
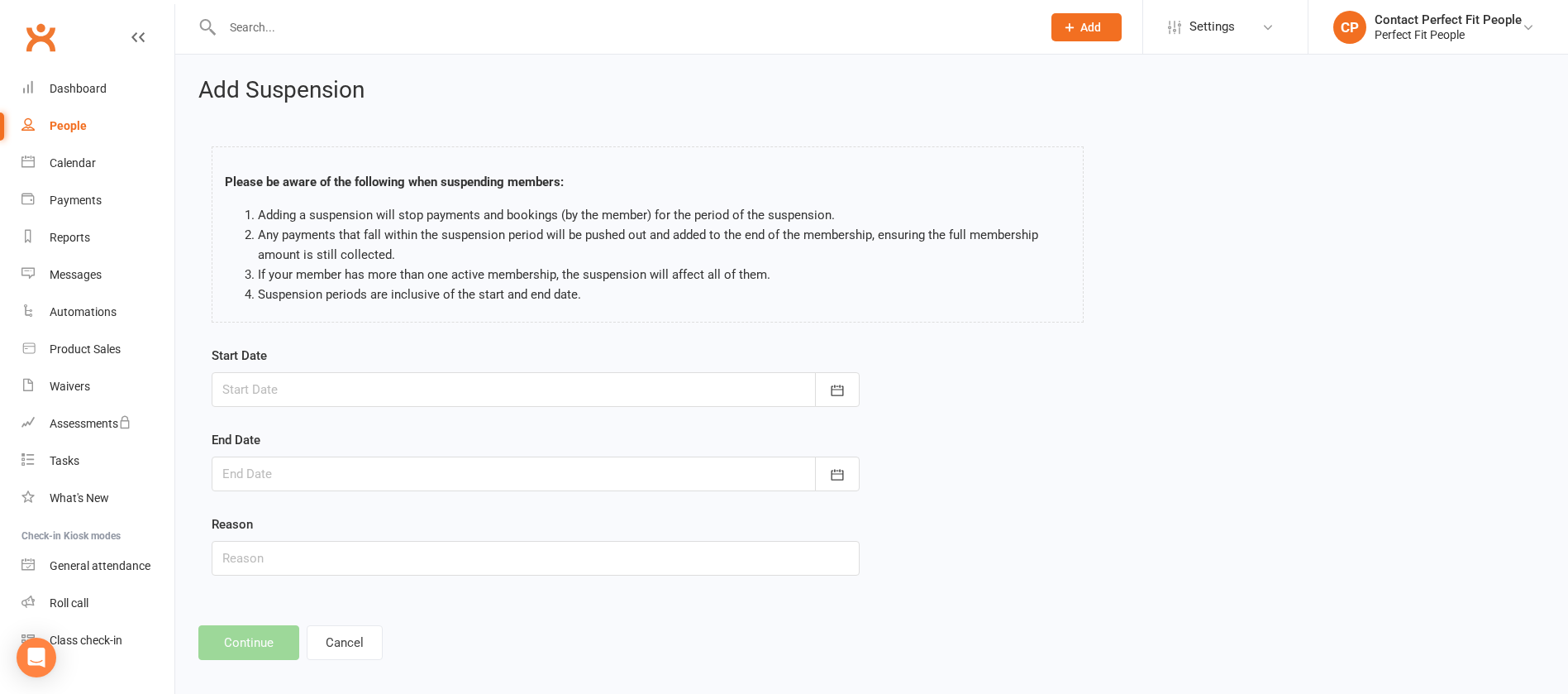
click at [325, 398] on div at bounding box center [535, 390] width 648 height 35
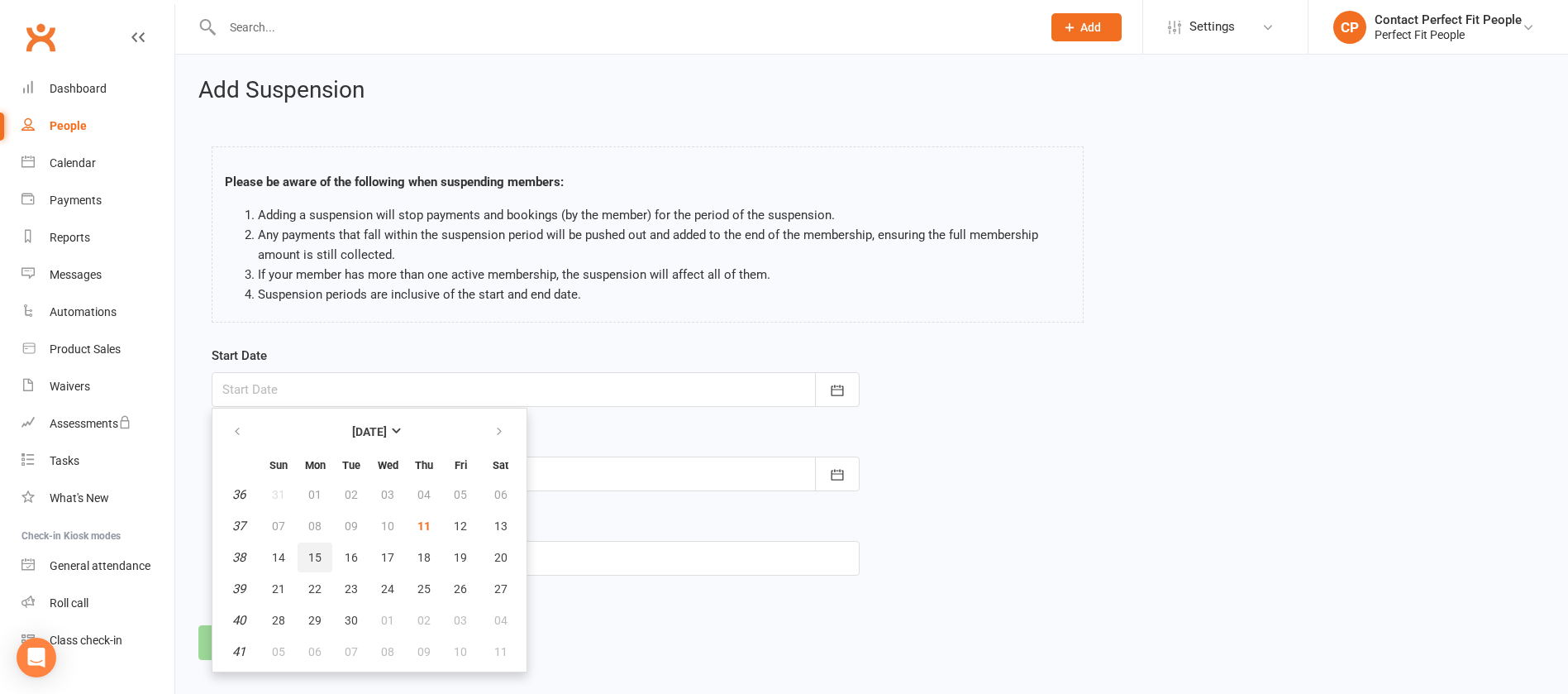
click at [305, 462] on button "15" at bounding box center [315, 557] width 35 height 30
type input "[DATE]"
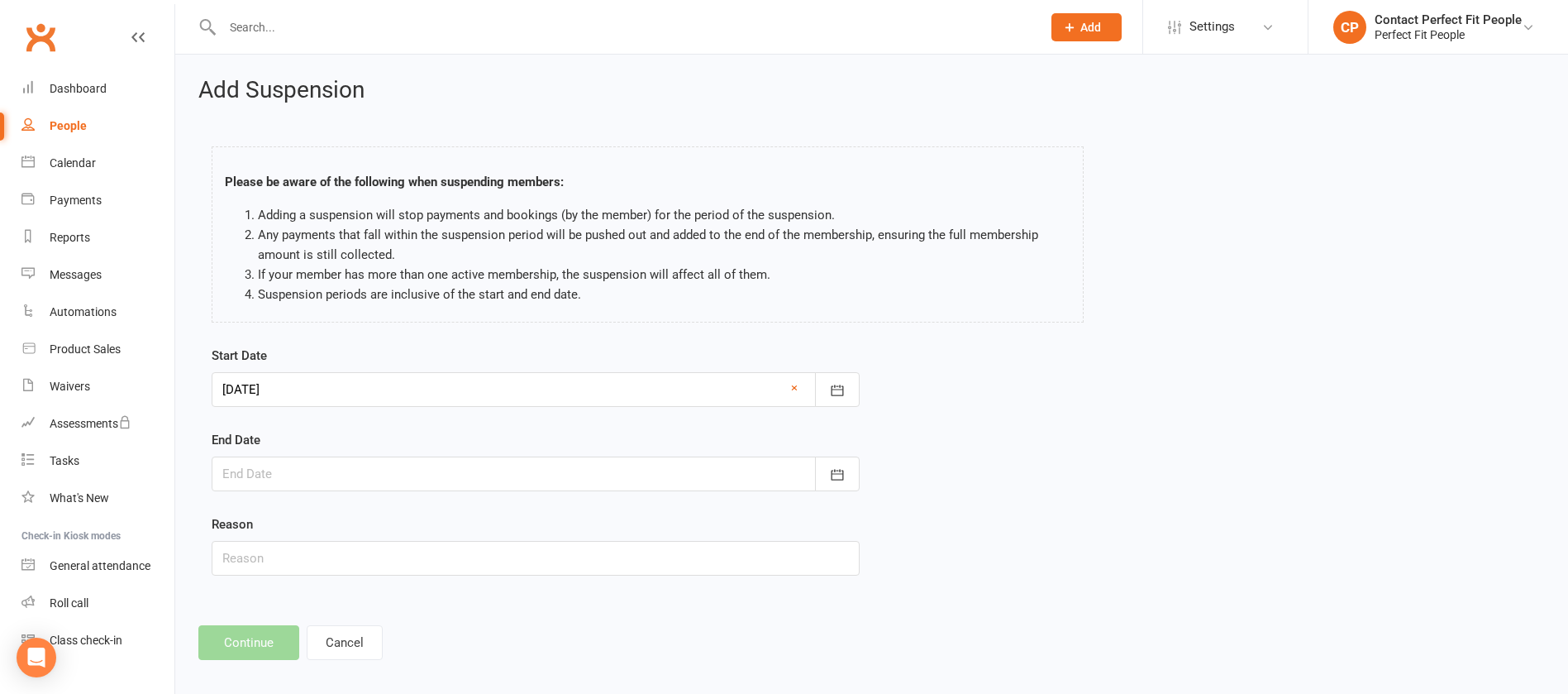
click at [290, 462] on div at bounding box center [535, 474] width 648 height 35
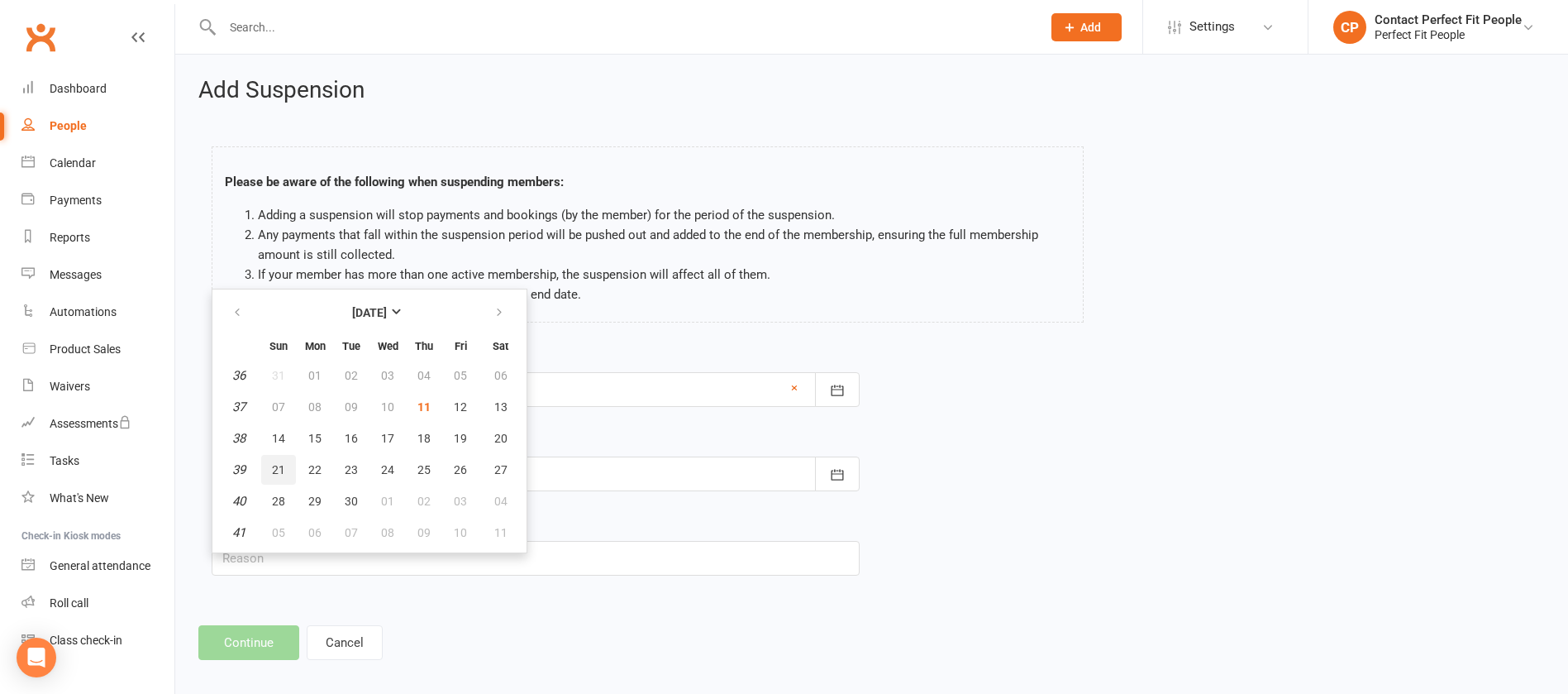
click at [288, 462] on button "21" at bounding box center [278, 470] width 35 height 30
type input "[DATE]"
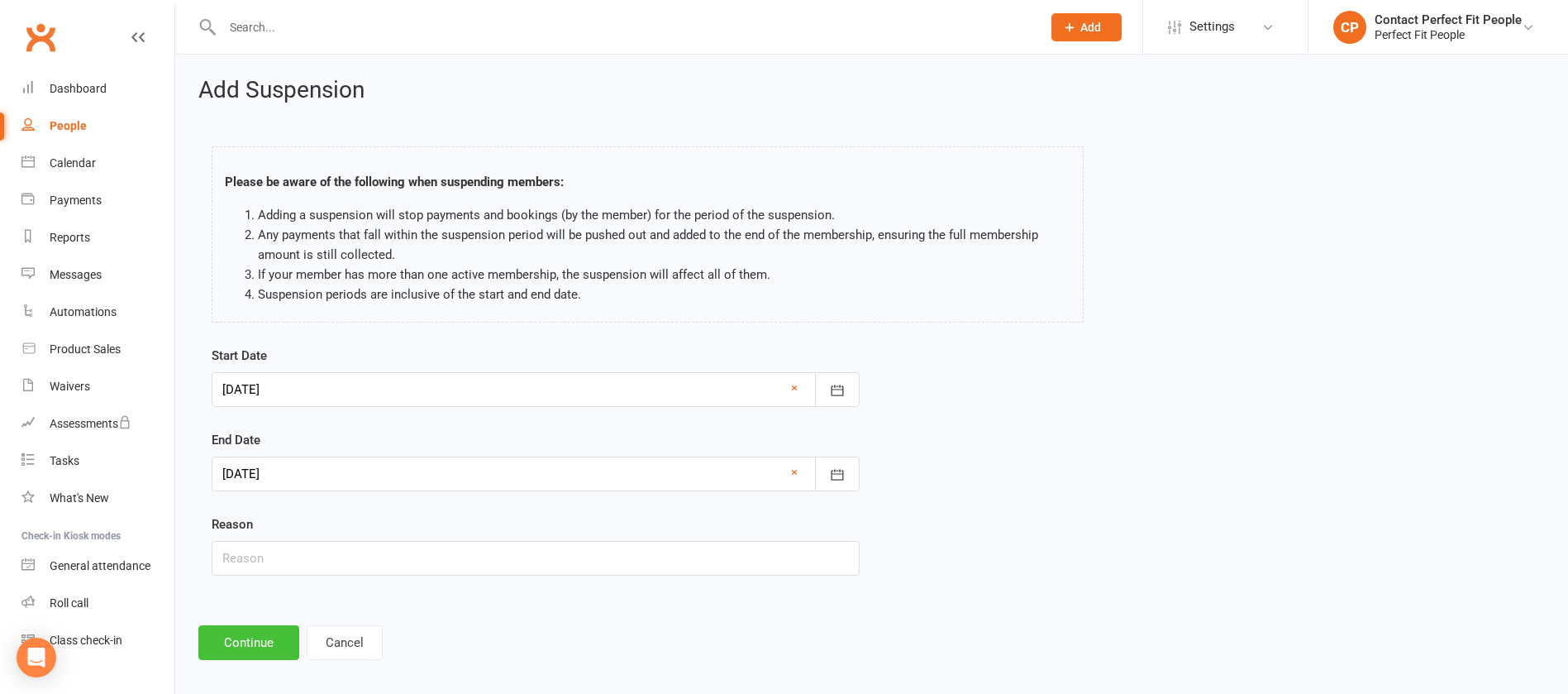
click at [241, 462] on button "Continue" at bounding box center [249, 643] width 101 height 35
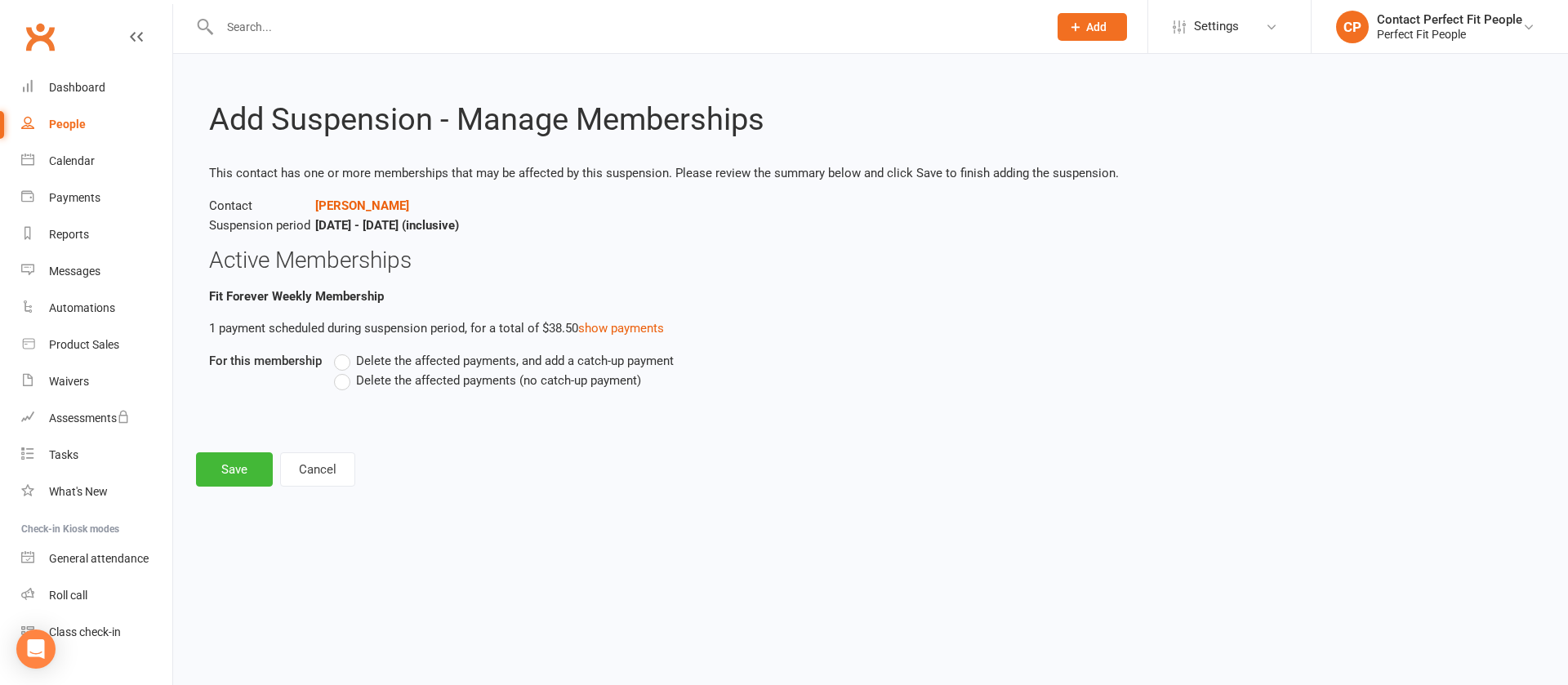
click at [368, 384] on span "Delete the affected payments (no catch-up payment)" at bounding box center [499, 379] width 285 height 17
click at [345, 371] on input "Delete the affected payments (no catch-up payment)" at bounding box center [339, 371] width 11 height 0
click at [233, 456] on button "Save" at bounding box center [234, 470] width 77 height 34
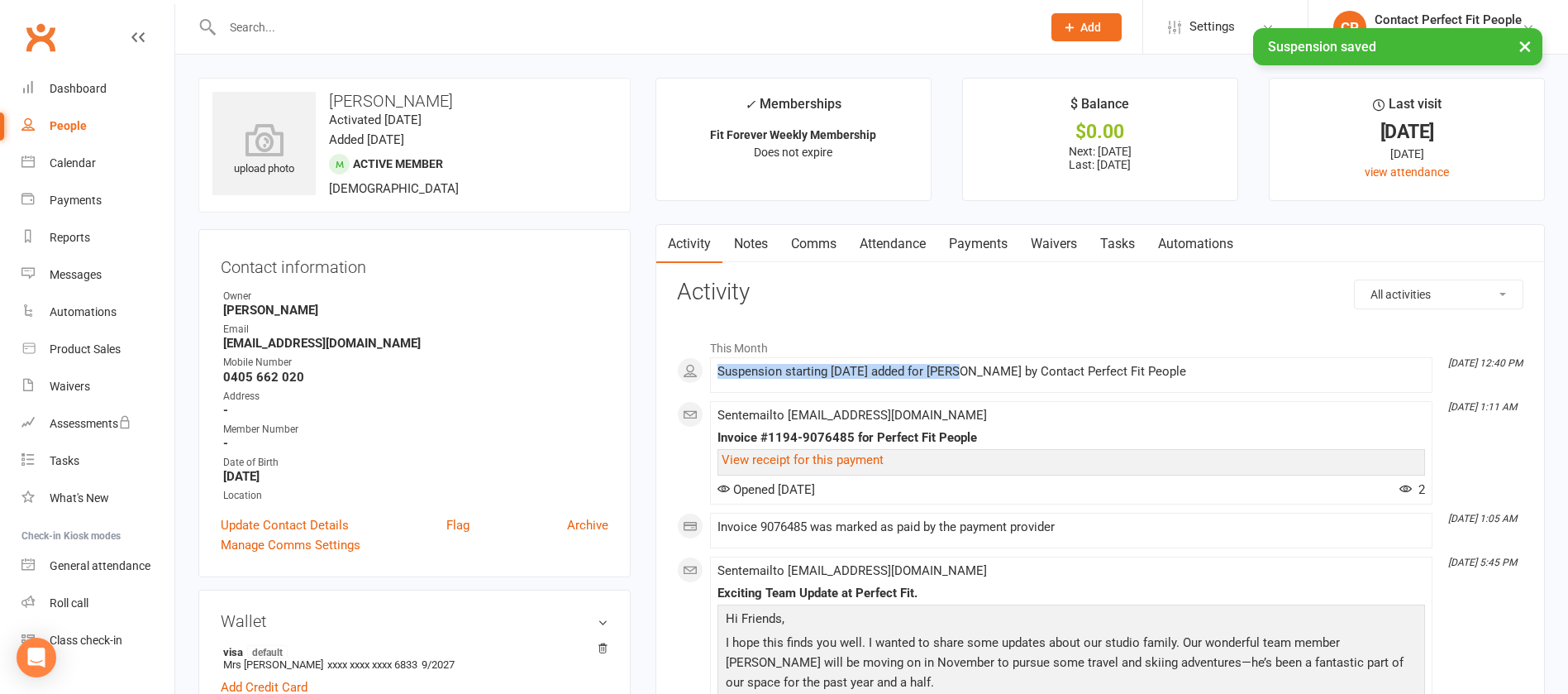
drag, startPoint x: 717, startPoint y: 372, endPoint x: 957, endPoint y: 371, distance: 240.0
click at [957, 371] on div "Suspension starting [DATE] added for [PERSON_NAME] by Contact Perfect Fit People" at bounding box center [1072, 371] width 708 height 14
copy div "Suspension starting [DATE] added for"
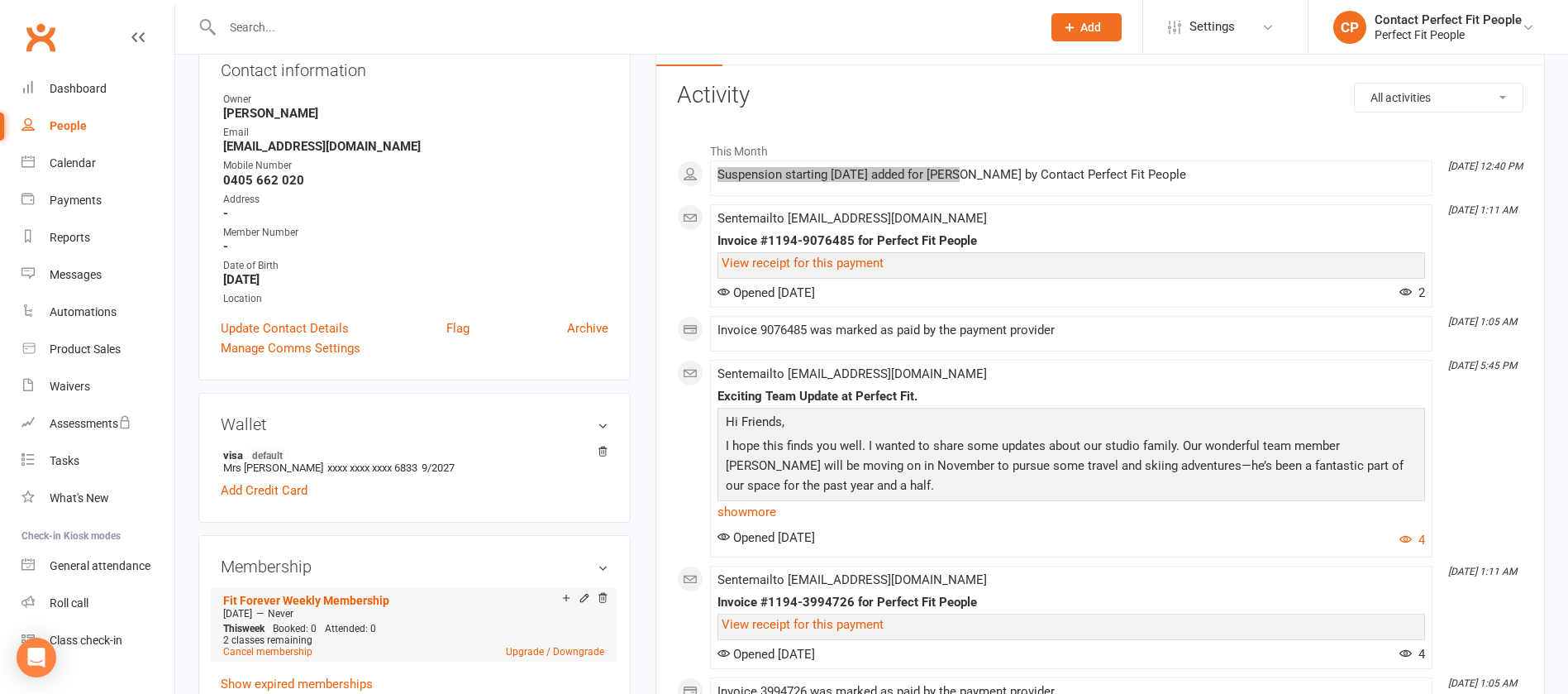
scroll to position [372, 0]
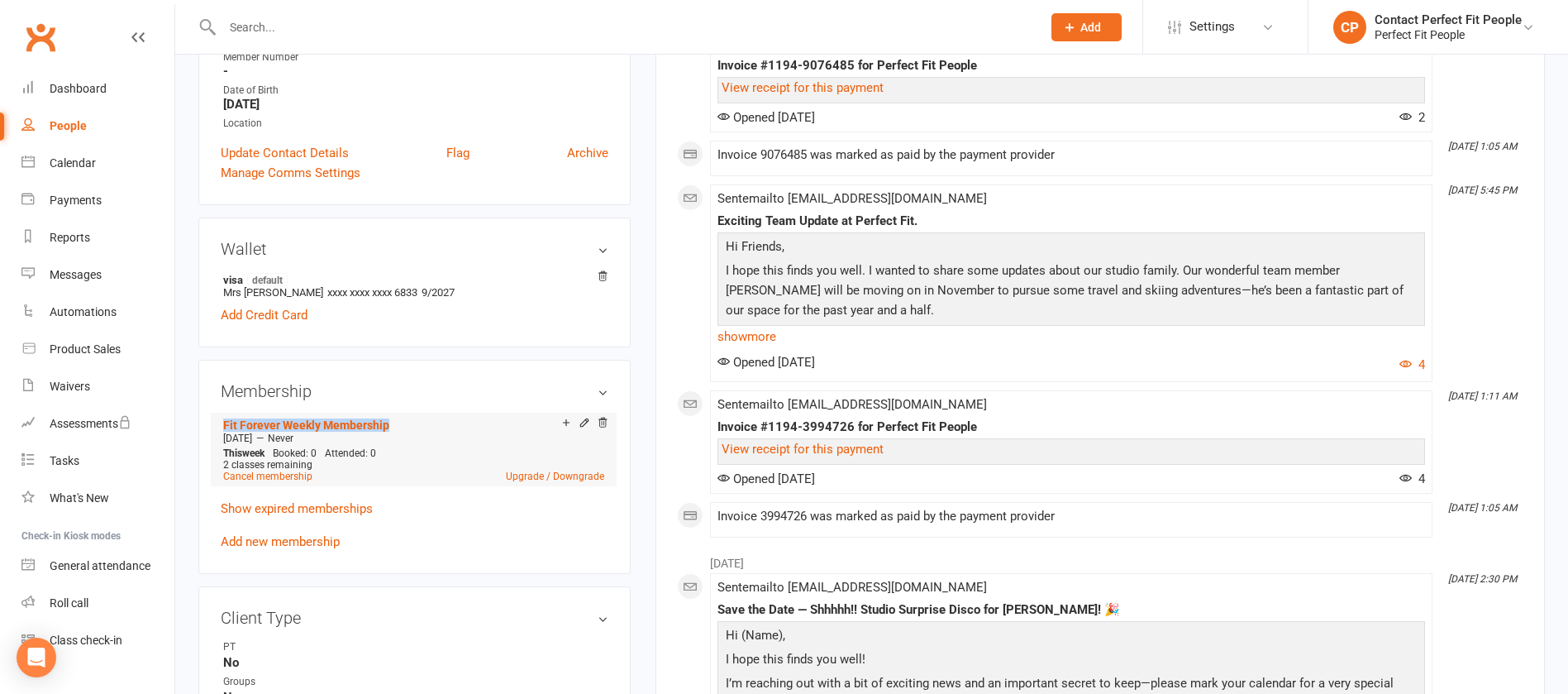
drag, startPoint x: 218, startPoint y: 424, endPoint x: 392, endPoint y: 423, distance: 174.0
click at [392, 423] on div "Membership Fit Forever Weekly Membership [DATE] — Never This week Booked: 0 Att…" at bounding box center [414, 466] width 433 height 213
copy link "Fit Forever Weekly Membership"
